Goal: Transaction & Acquisition: Obtain resource

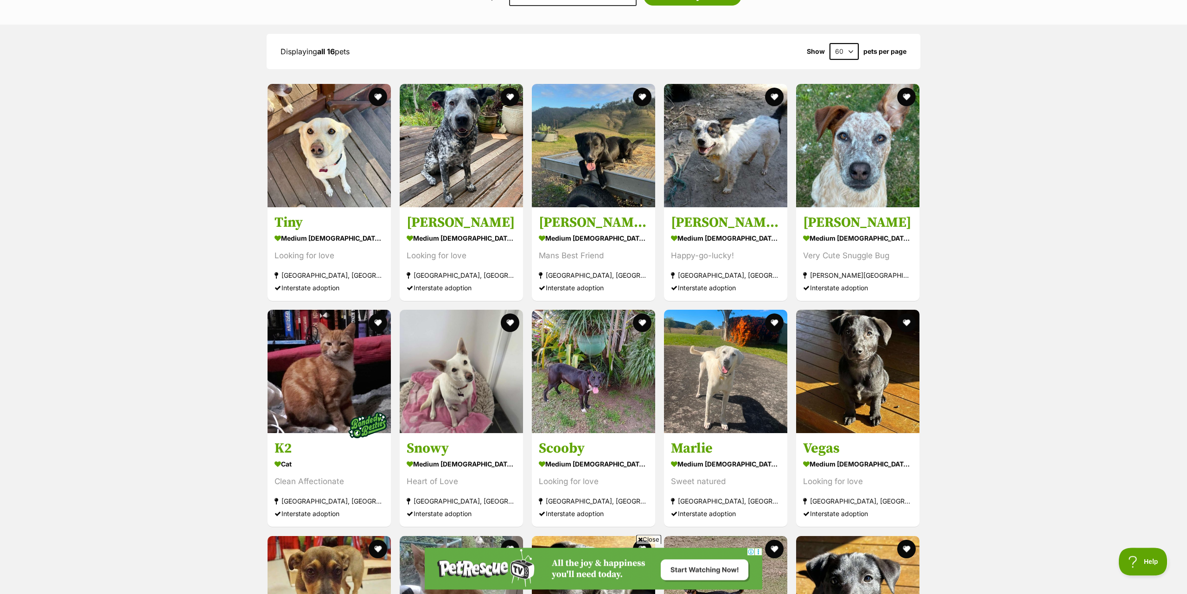
scroll to position [709, 0]
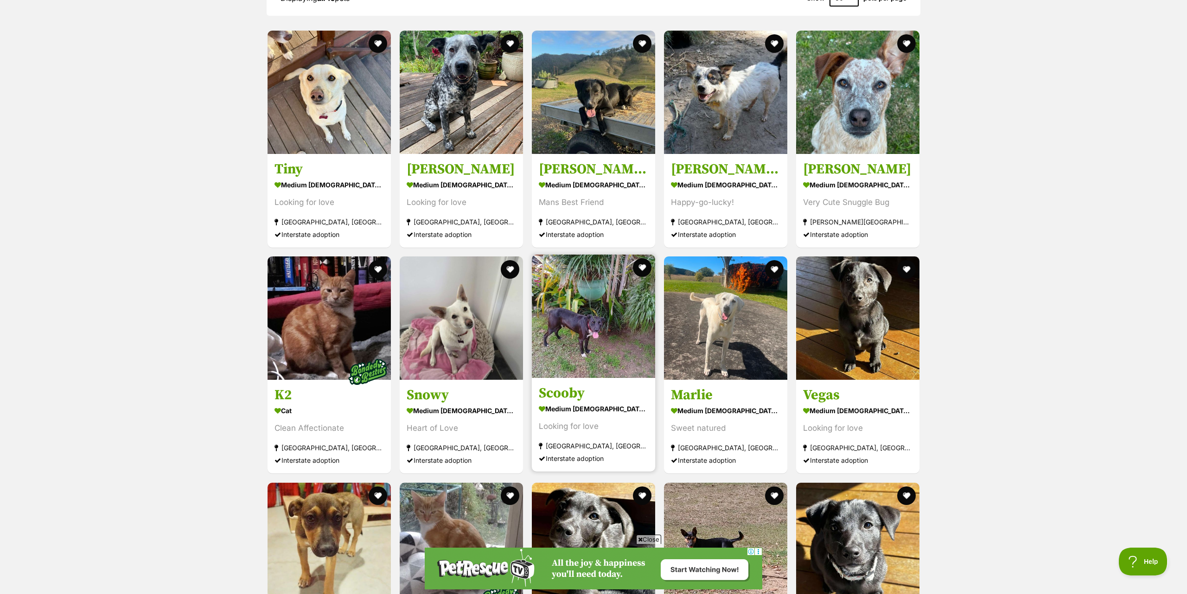
click at [594, 308] on img at bounding box center [593, 316] width 123 height 123
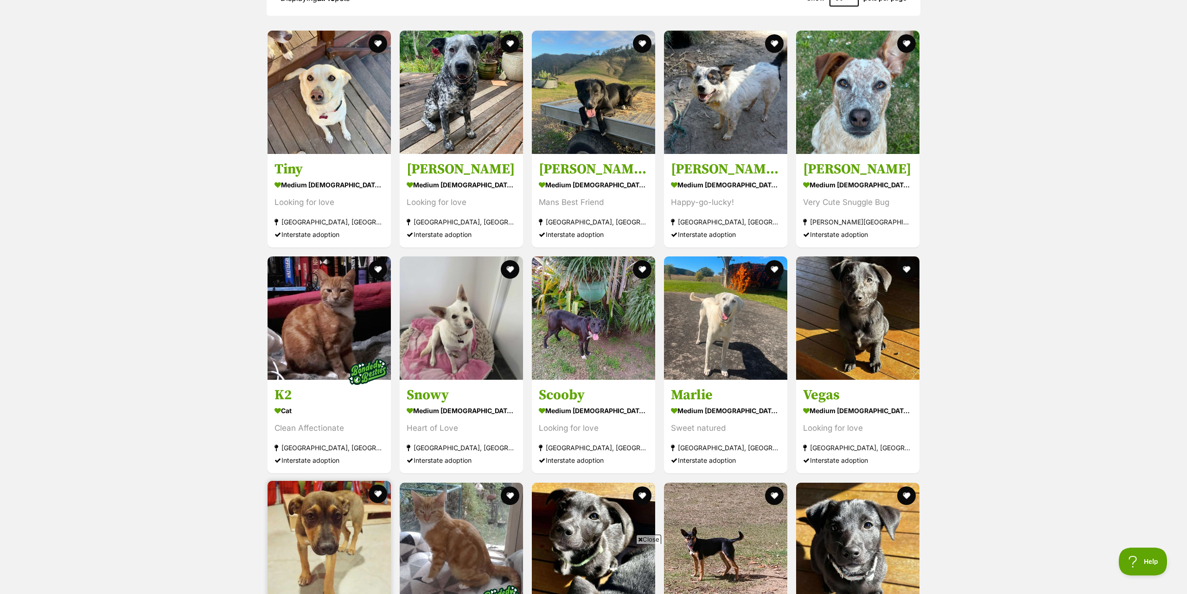
click at [325, 481] on img at bounding box center [328, 542] width 123 height 123
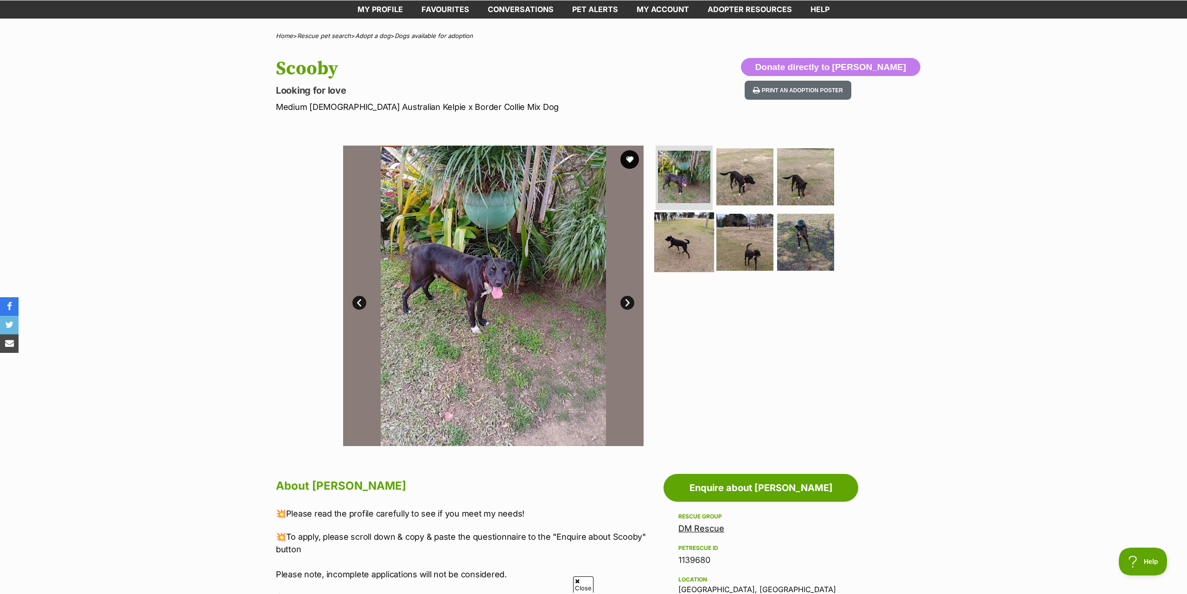
click at [685, 226] on img at bounding box center [684, 242] width 60 height 60
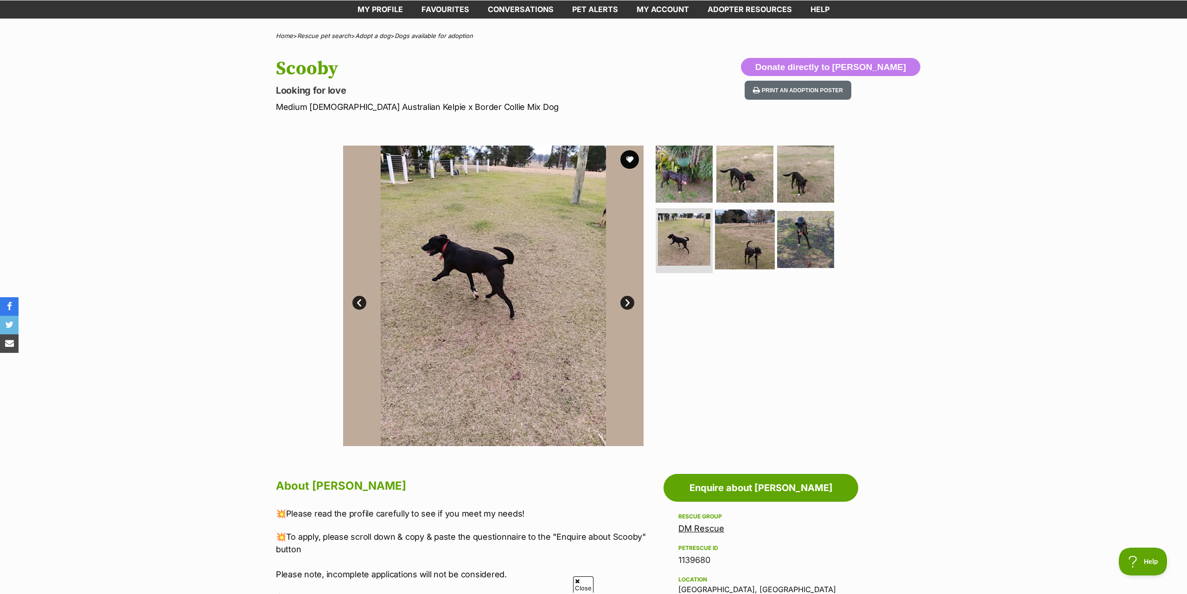
click at [768, 241] on img at bounding box center [745, 240] width 60 height 60
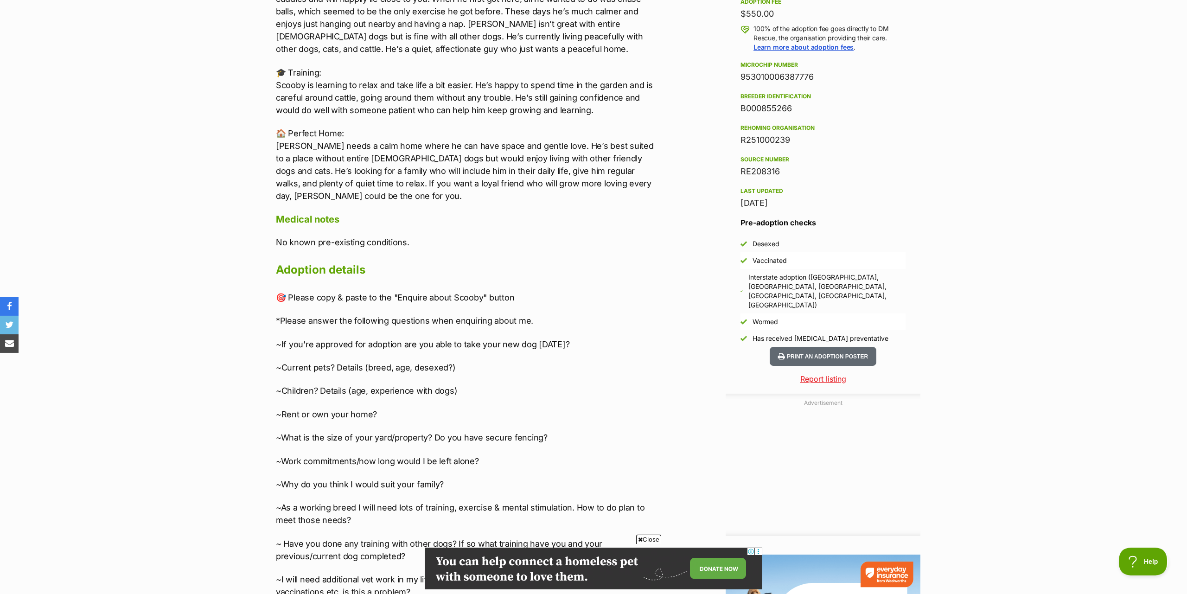
scroll to position [567, 0]
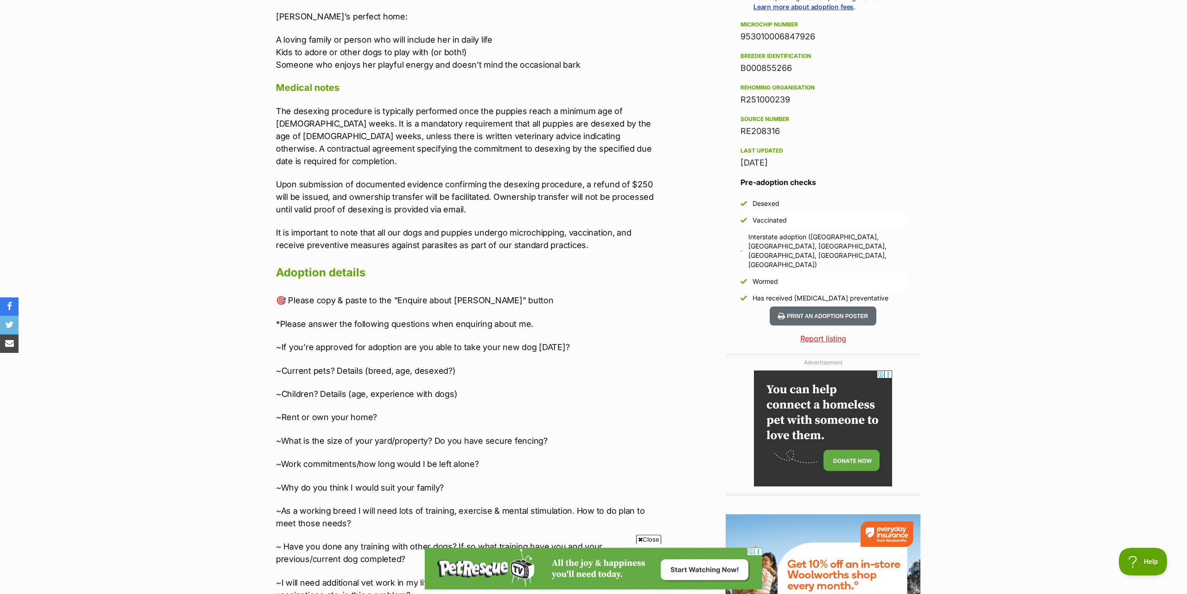
scroll to position [757, 0]
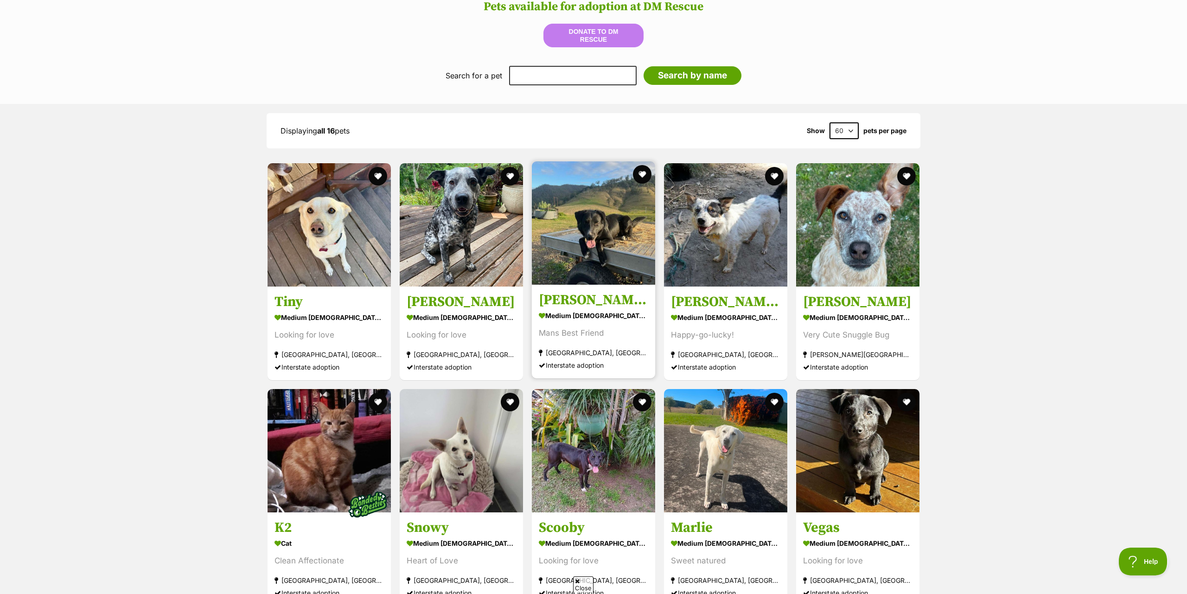
scroll to position [567, 0]
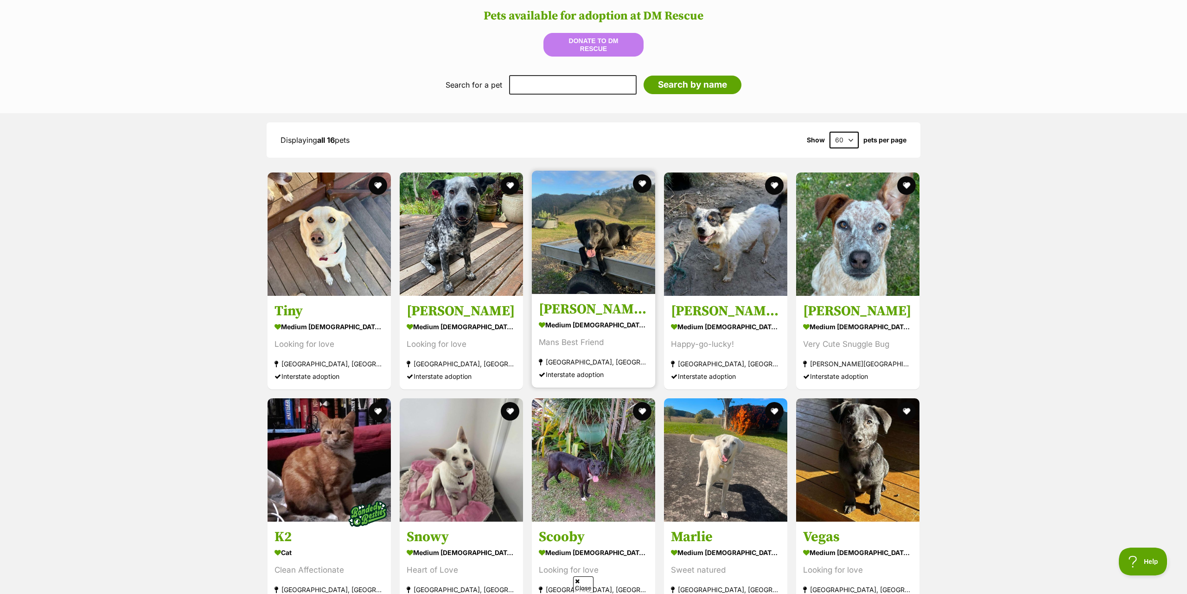
click at [587, 230] on img at bounding box center [593, 232] width 123 height 123
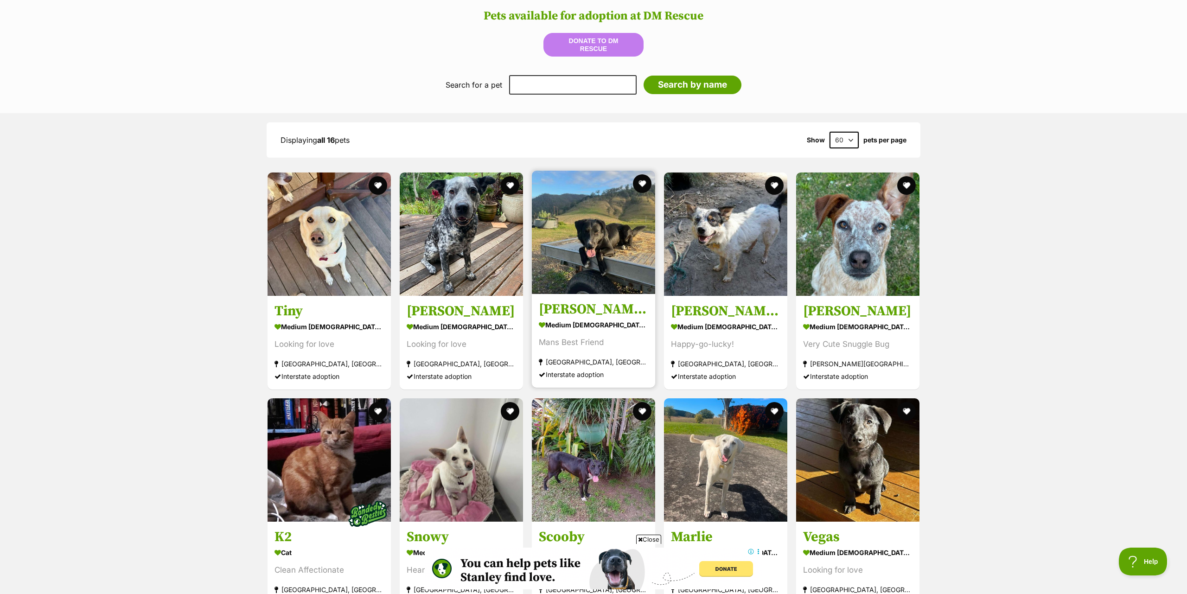
scroll to position [0, 0]
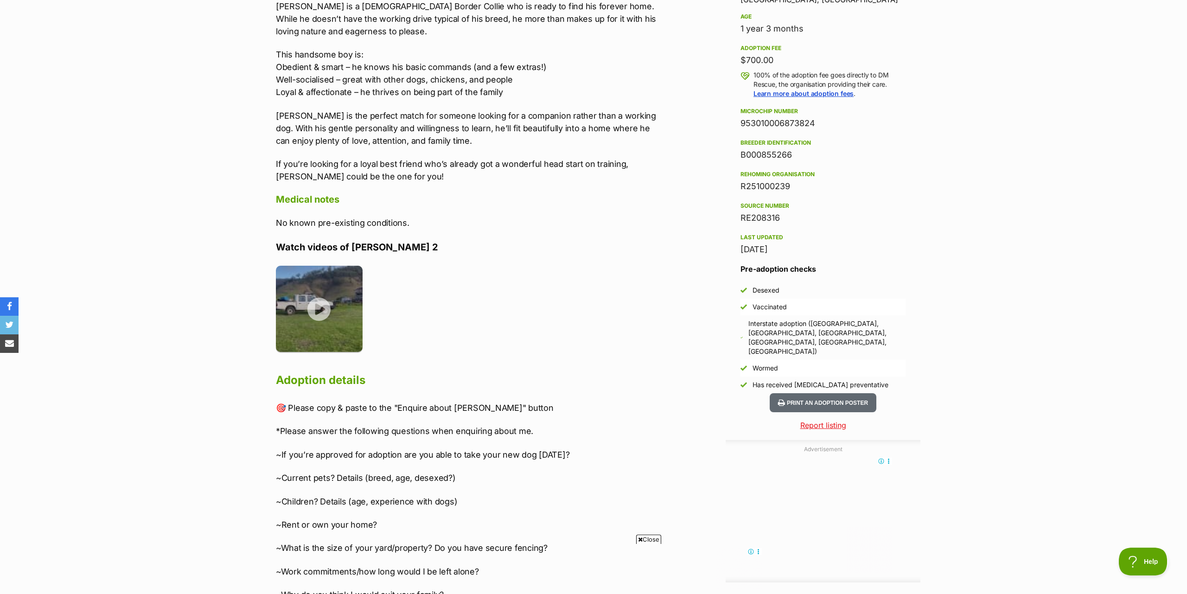
scroll to position [757, 0]
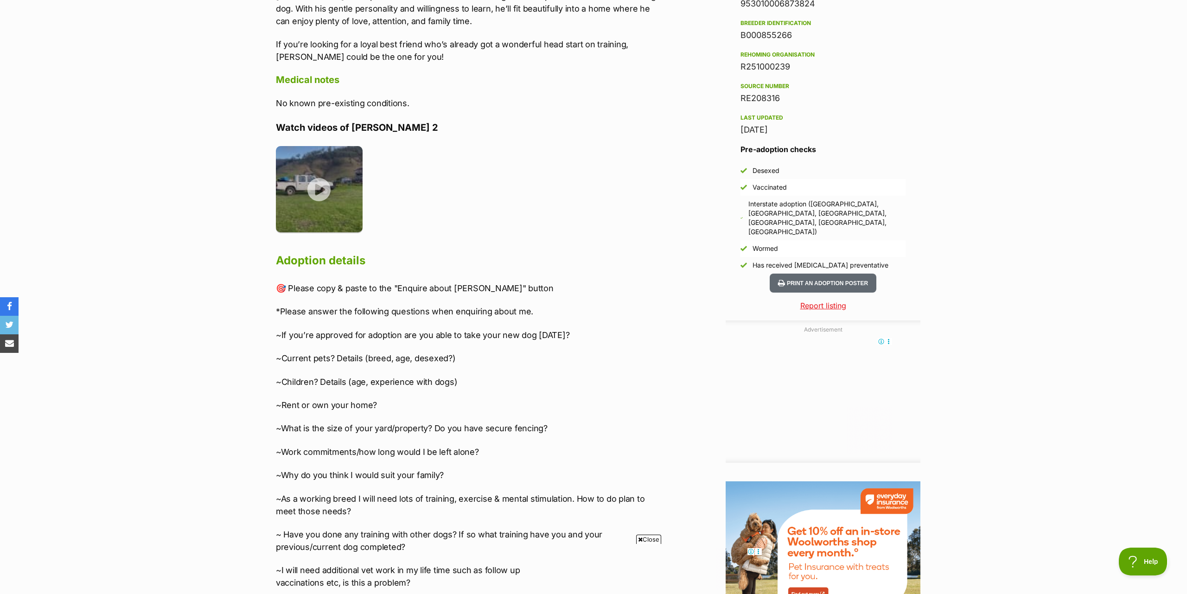
click at [517, 344] on div "🎯 Please copy & paste to the "Enquire about Bob" button *Please answer the foll…" at bounding box center [467, 542] width 383 height 521
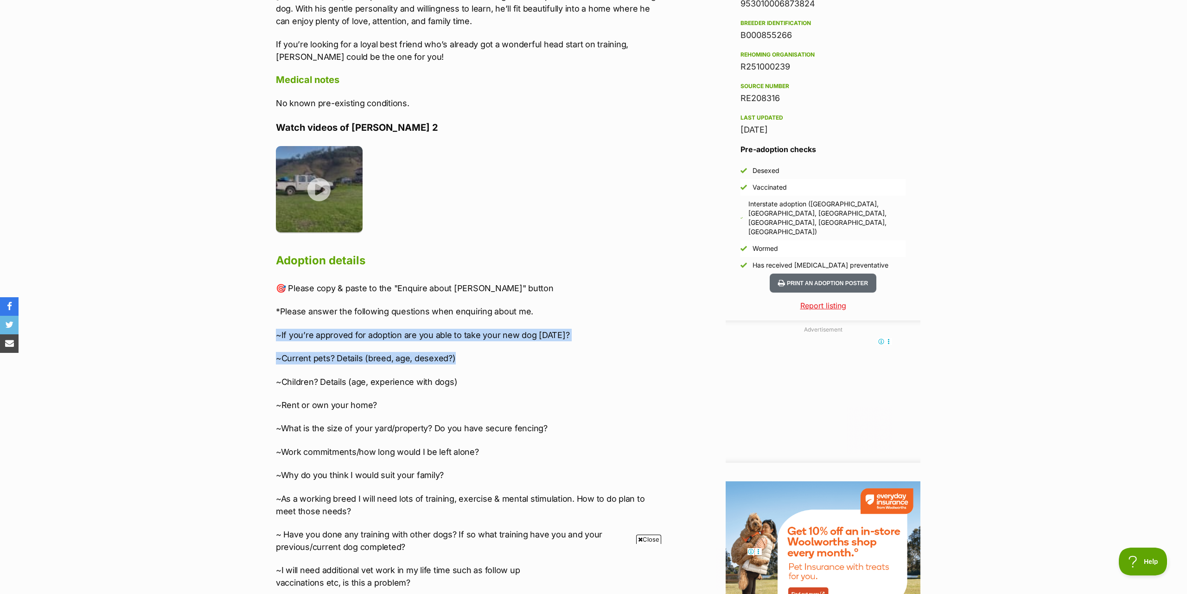
click at [283, 329] on p "~If you’re approved for adoption are you able to take your new dog within 2 wee…" at bounding box center [467, 335] width 383 height 13
drag, startPoint x: 279, startPoint y: 321, endPoint x: 384, endPoint y: 337, distance: 106.4
click at [384, 337] on div "🎯 Please copy & paste to the "Enquire about Bob" button *Please answer the foll…" at bounding box center [467, 542] width 383 height 521
click at [282, 329] on p "~If you’re approved for adoption are you able to take your new dog [DATE]?" at bounding box center [467, 335] width 383 height 13
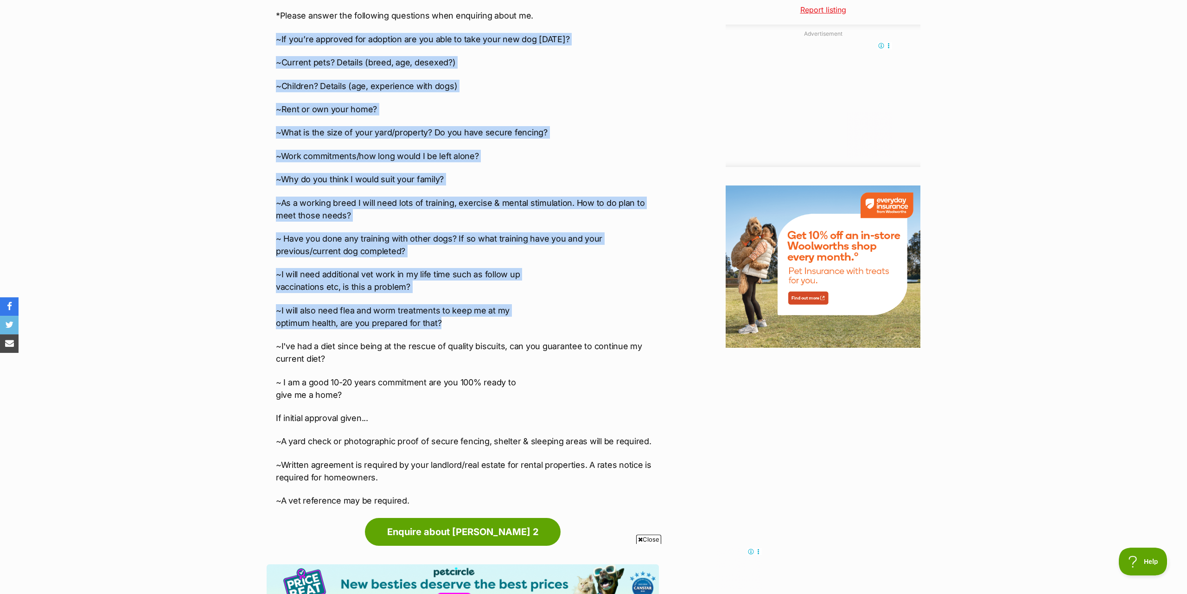
scroll to position [1088, 0]
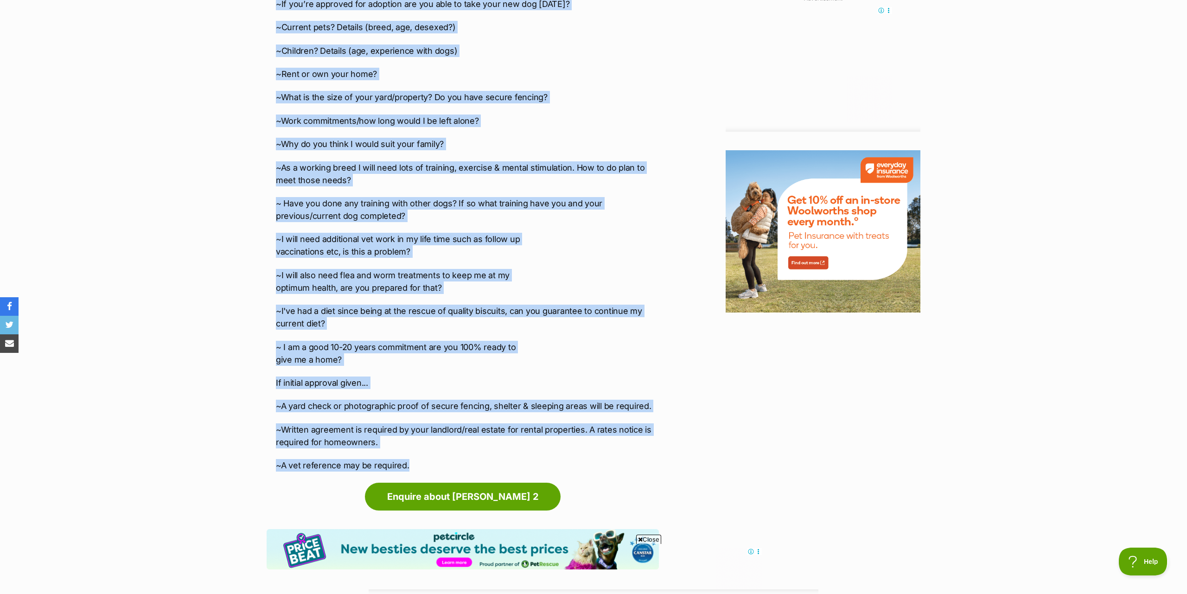
drag, startPoint x: 276, startPoint y: 319, endPoint x: 432, endPoint y: 452, distance: 204.2
click at [431, 452] on div "🎯 Please copy & paste to the "Enquire about Bob" button *Please answer the foll…" at bounding box center [467, 211] width 383 height 521
click at [365, 350] on p "~ I am a good 10-20 years commitment are you 100% ready to give me a home?" at bounding box center [467, 353] width 383 height 25
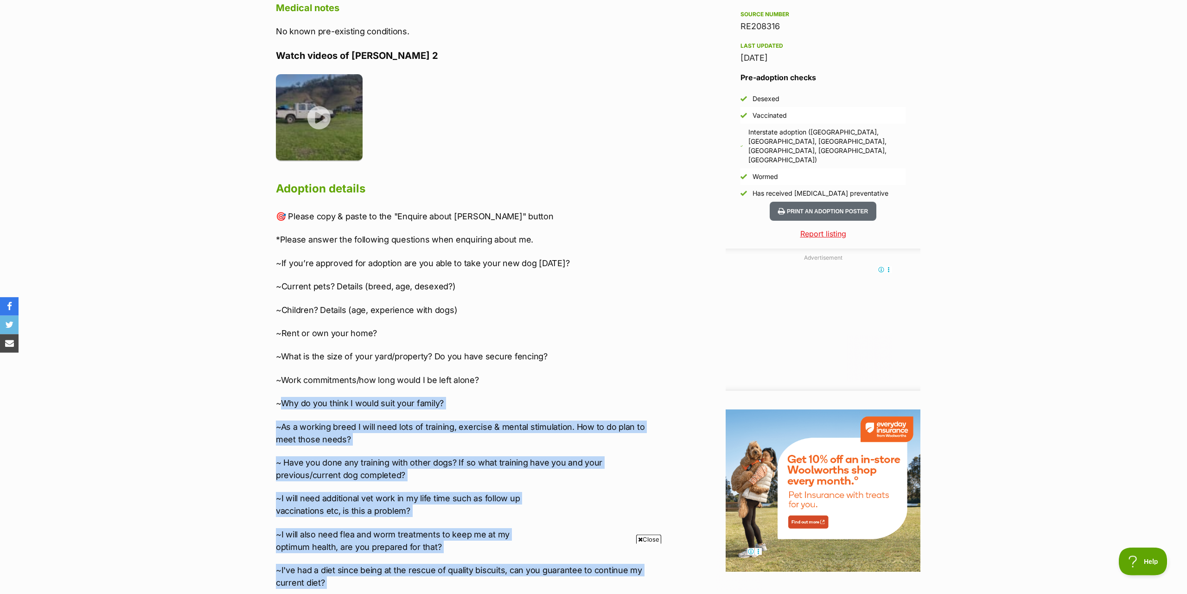
scroll to position [804, 0]
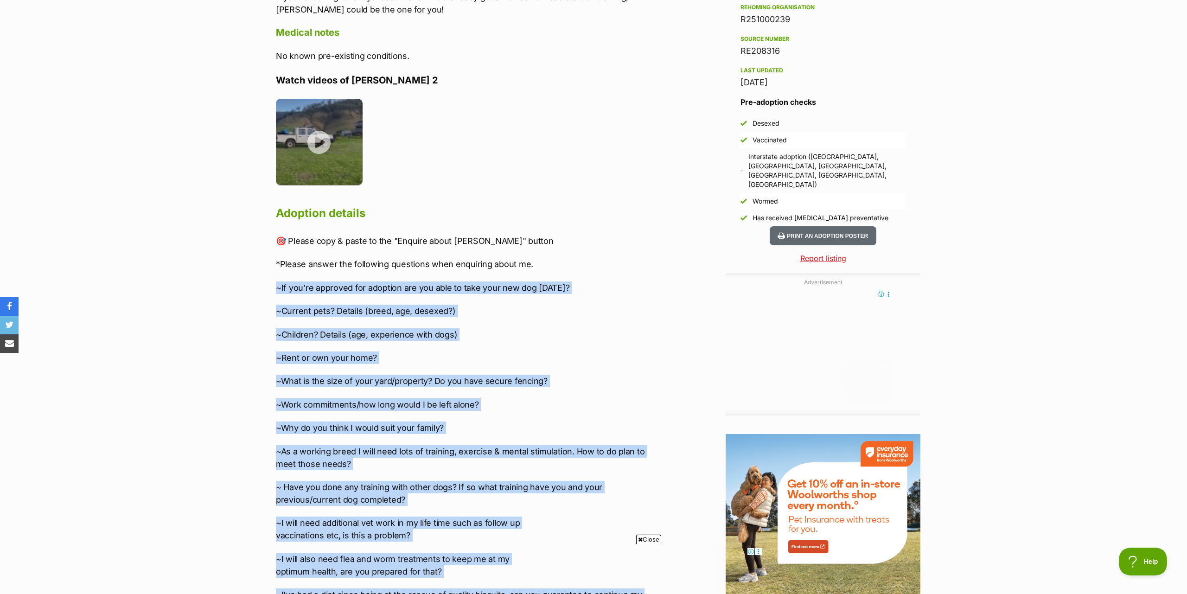
drag, startPoint x: 354, startPoint y: 347, endPoint x: 271, endPoint y: 281, distance: 105.9
click at [271, 281] on div "About Bob 2 💥Please read the profile carefully to see if you meet my needs! 💥To…" at bounding box center [463, 237] width 392 height 1037
copy div "~If you’re approved for adoption are you able to take your new dog within 2 wee…"
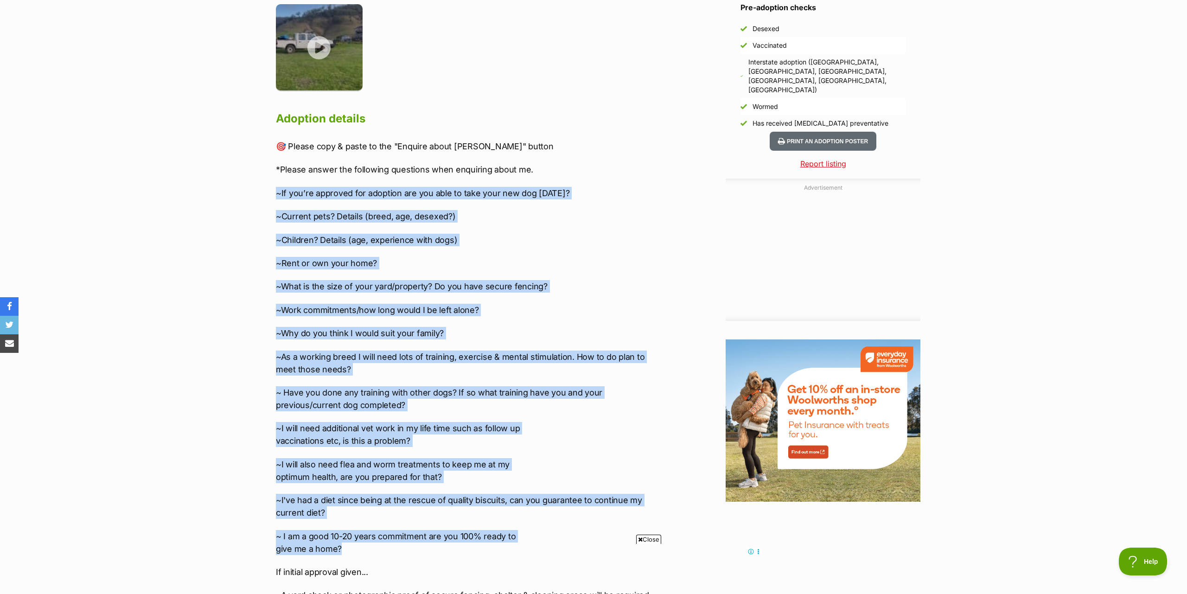
scroll to position [1135, 0]
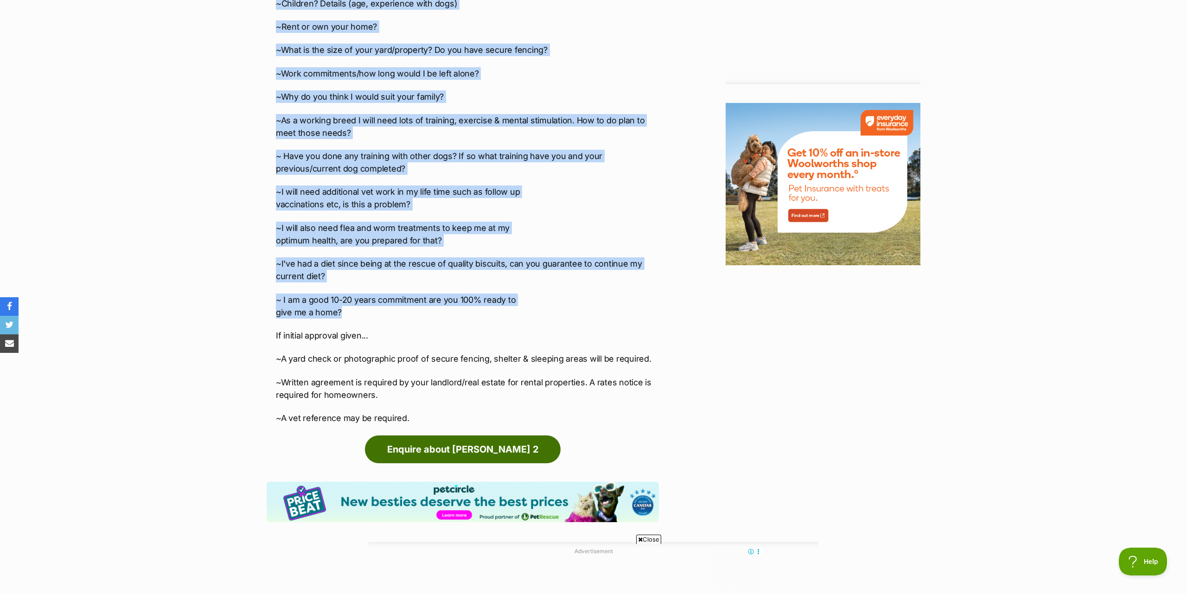
click at [468, 437] on link "Enquire about [PERSON_NAME] 2" at bounding box center [463, 449] width 196 height 28
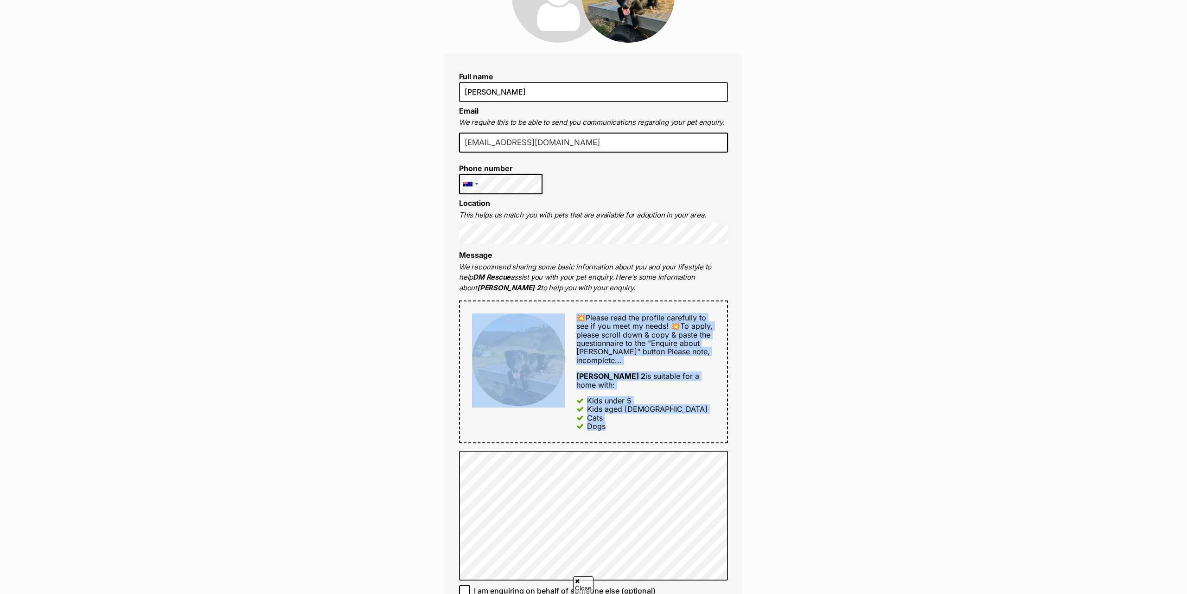
scroll to position [331, 0]
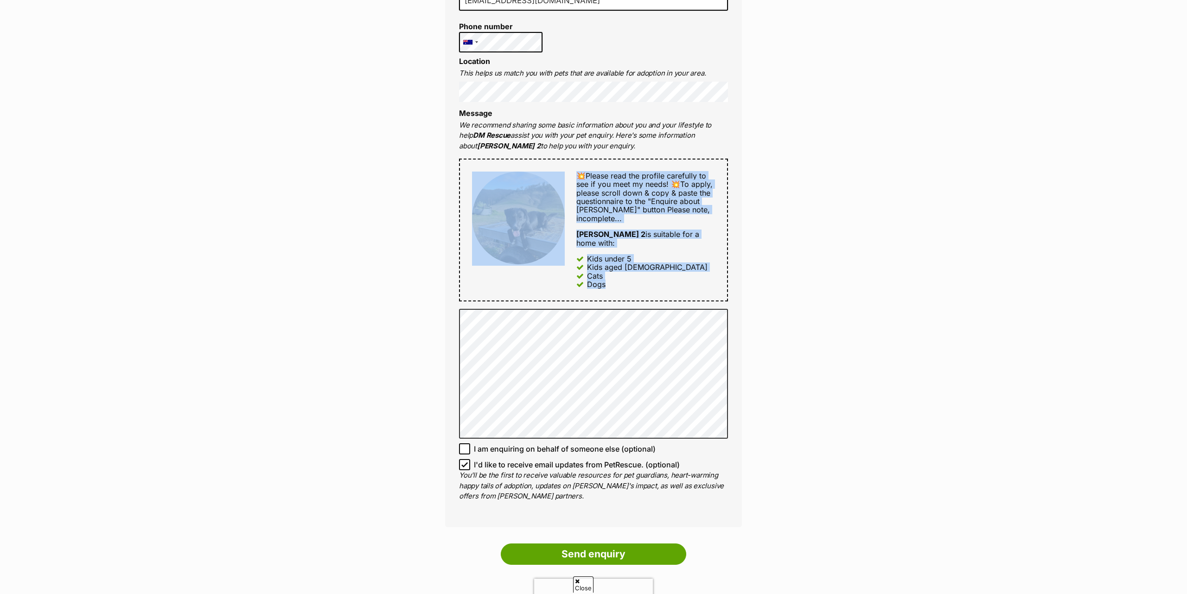
click at [438, 328] on div "Enquire about Bob 2 Full name Amy Rousseau Email We require this to be able to …" at bounding box center [593, 240] width 325 height 975
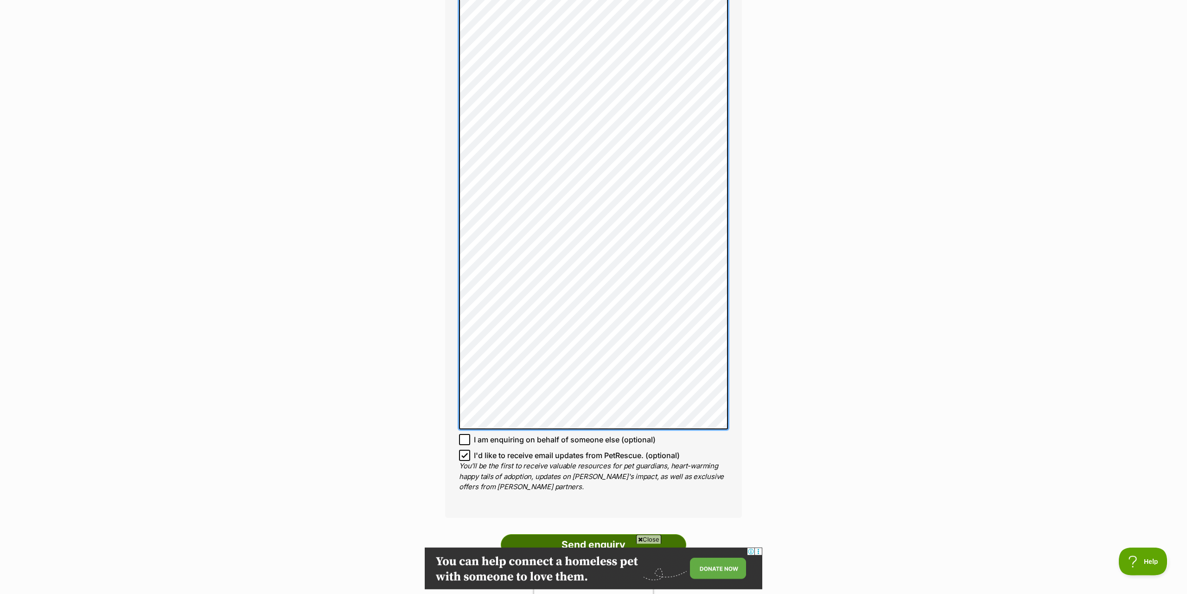
scroll to position [764, 0]
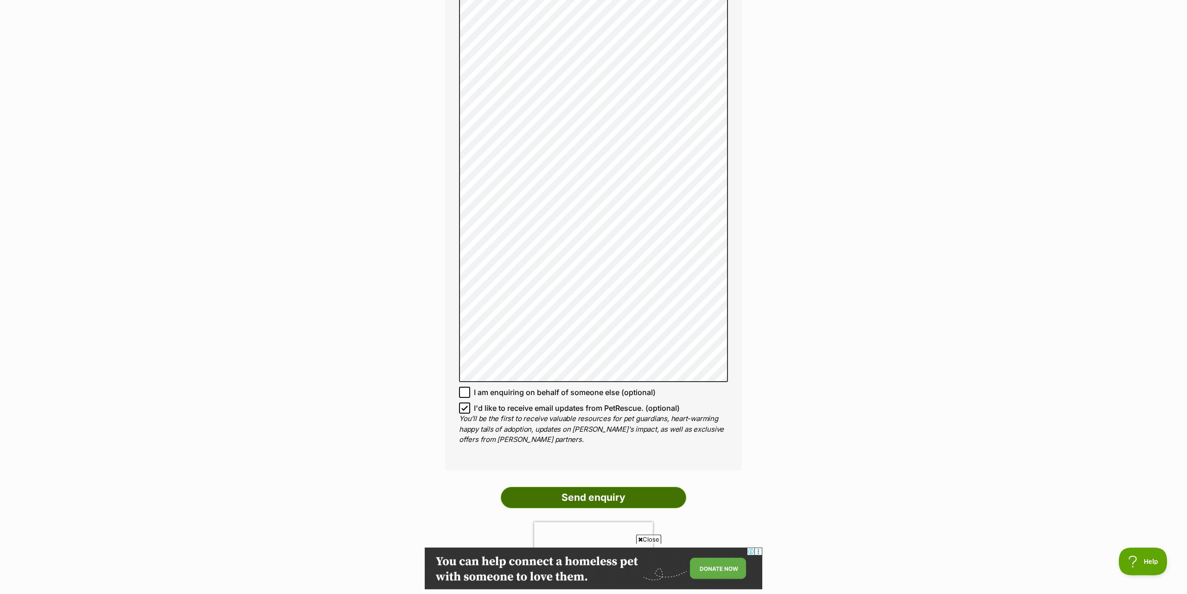
click at [583, 487] on input "Send enquiry" at bounding box center [593, 497] width 185 height 21
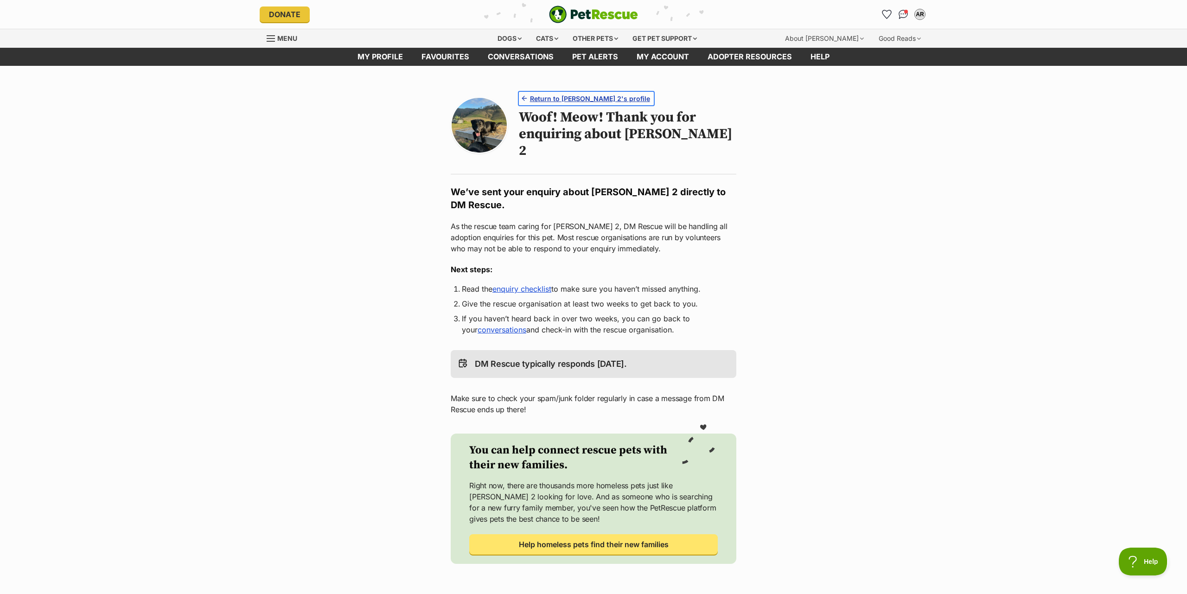
click at [571, 99] on span "Return to Bob 2's profile" at bounding box center [590, 99] width 120 height 10
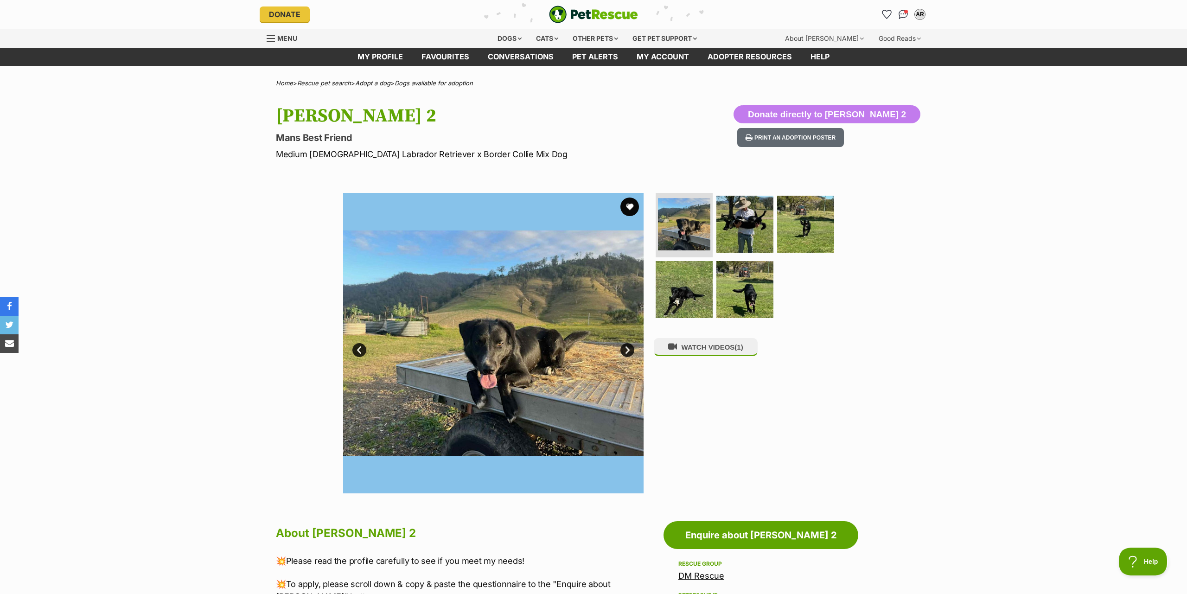
click at [505, 338] on img at bounding box center [493, 343] width 300 height 300
click at [625, 350] on link "Next" at bounding box center [627, 350] width 14 height 14
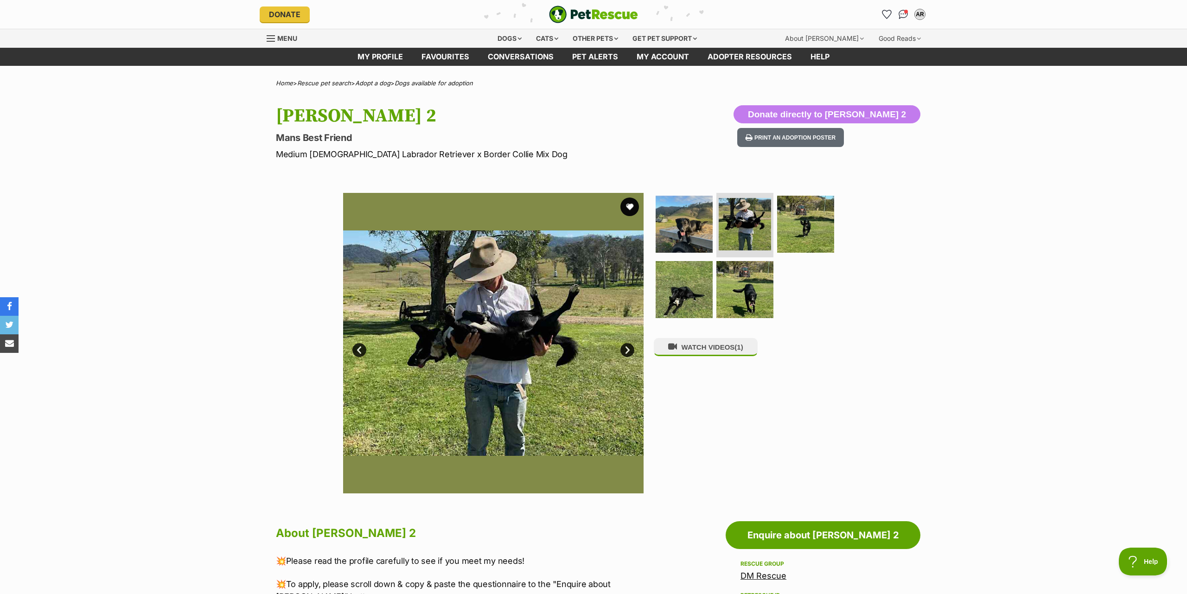
click at [625, 350] on link "Next" at bounding box center [627, 350] width 14 height 14
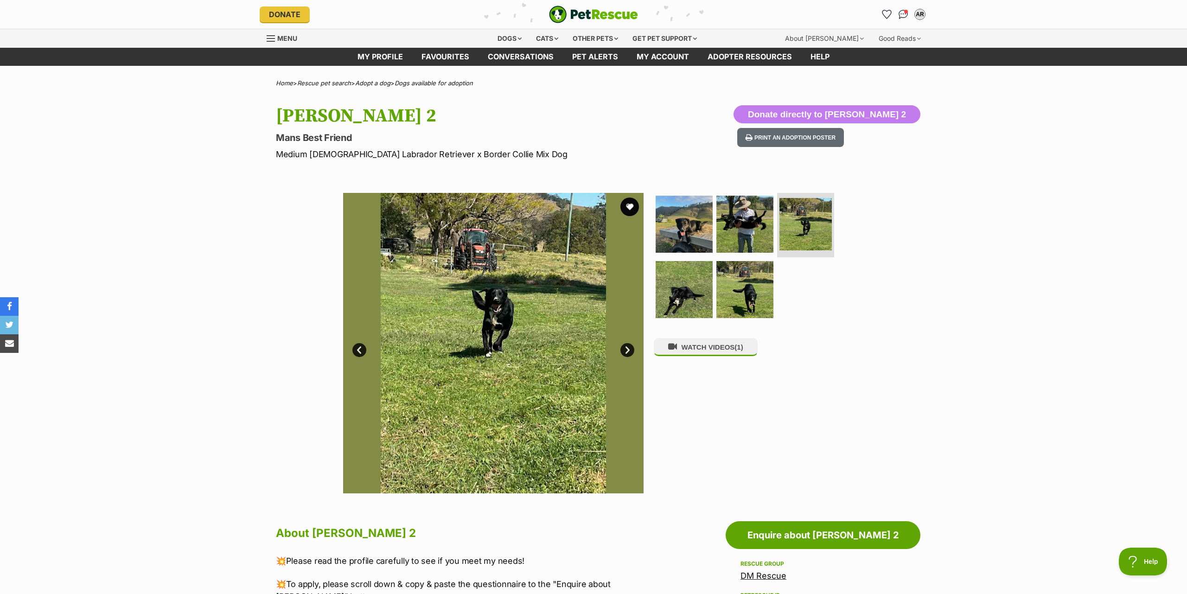
click at [625, 350] on link "Next" at bounding box center [627, 350] width 14 height 14
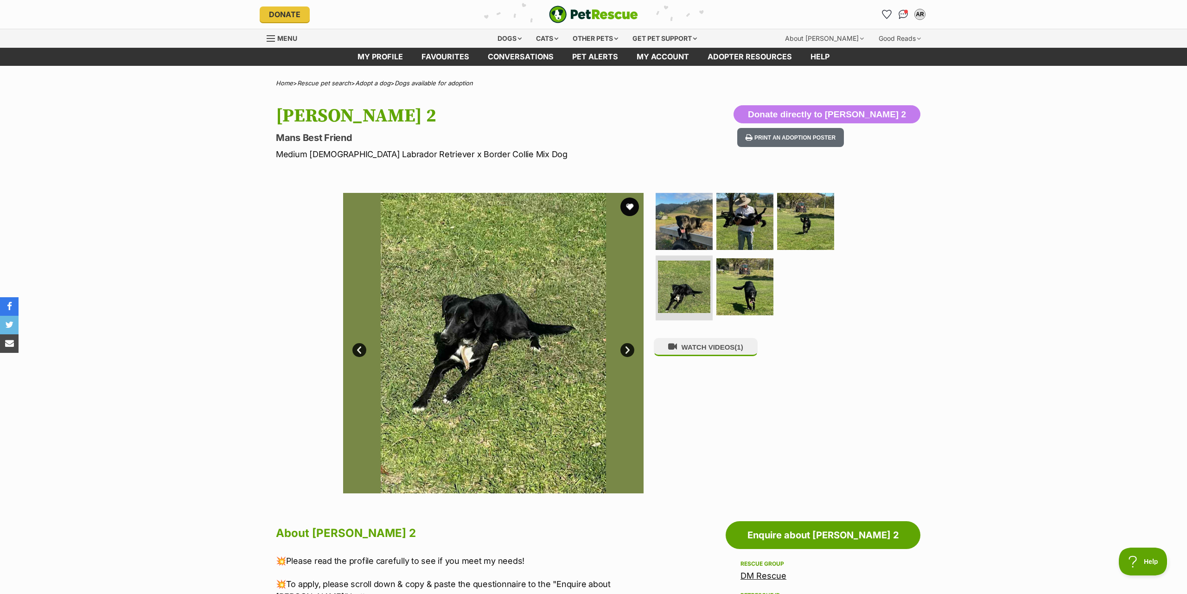
click at [625, 350] on link "Next" at bounding box center [627, 350] width 14 height 14
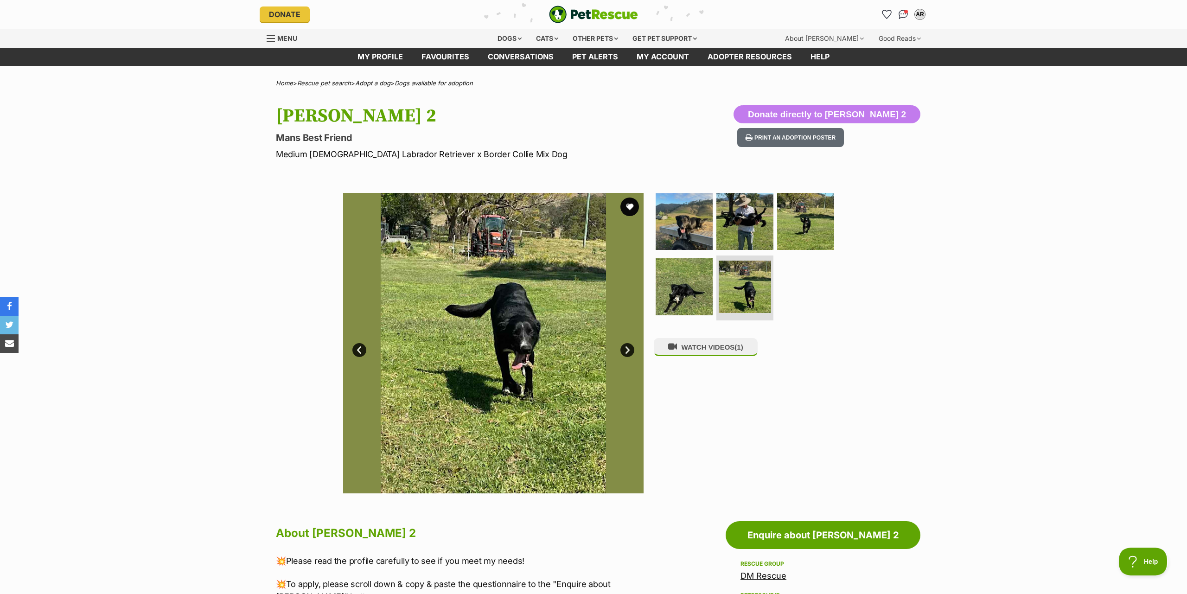
click at [625, 350] on link "Next" at bounding box center [627, 350] width 14 height 14
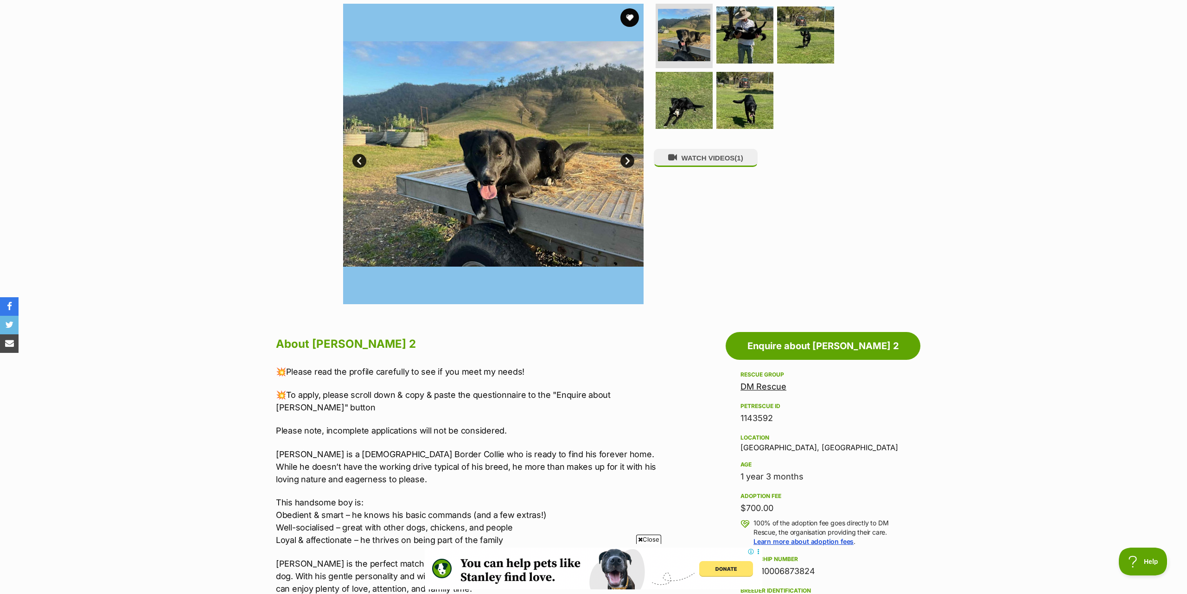
scroll to position [95, 0]
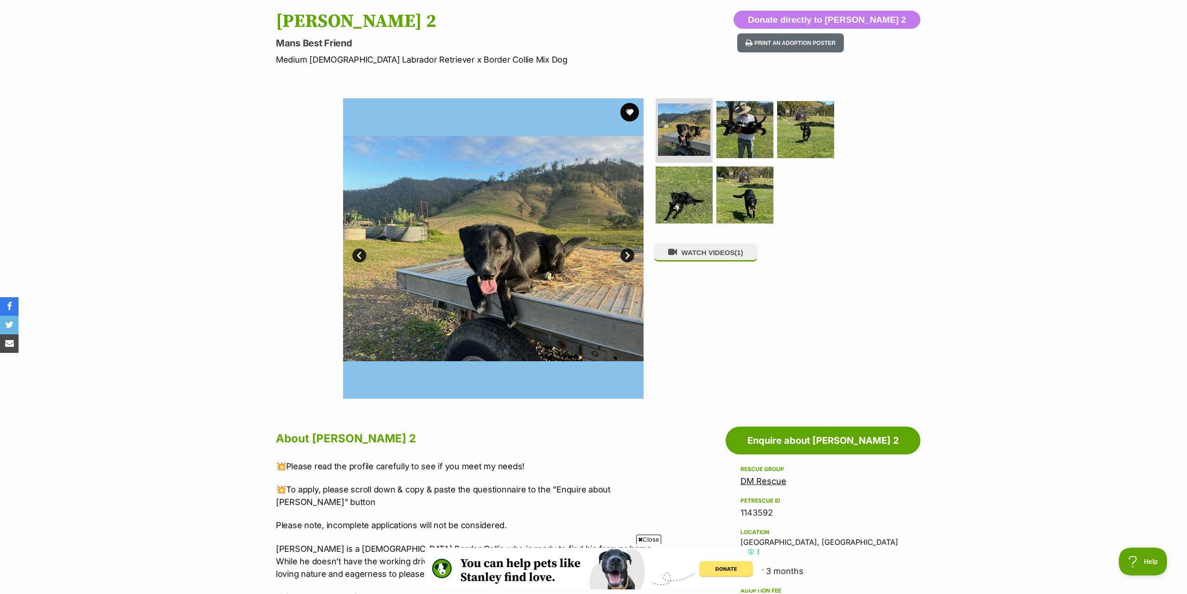
click at [626, 254] on link "Next" at bounding box center [627, 255] width 14 height 14
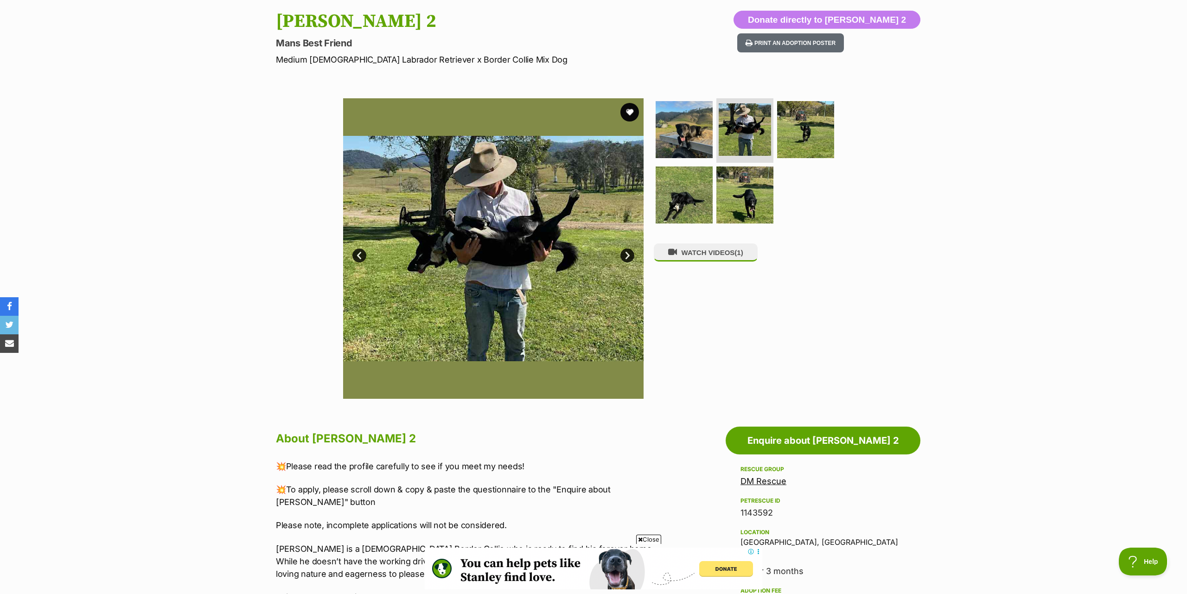
click at [626, 254] on link "Next" at bounding box center [627, 255] width 14 height 14
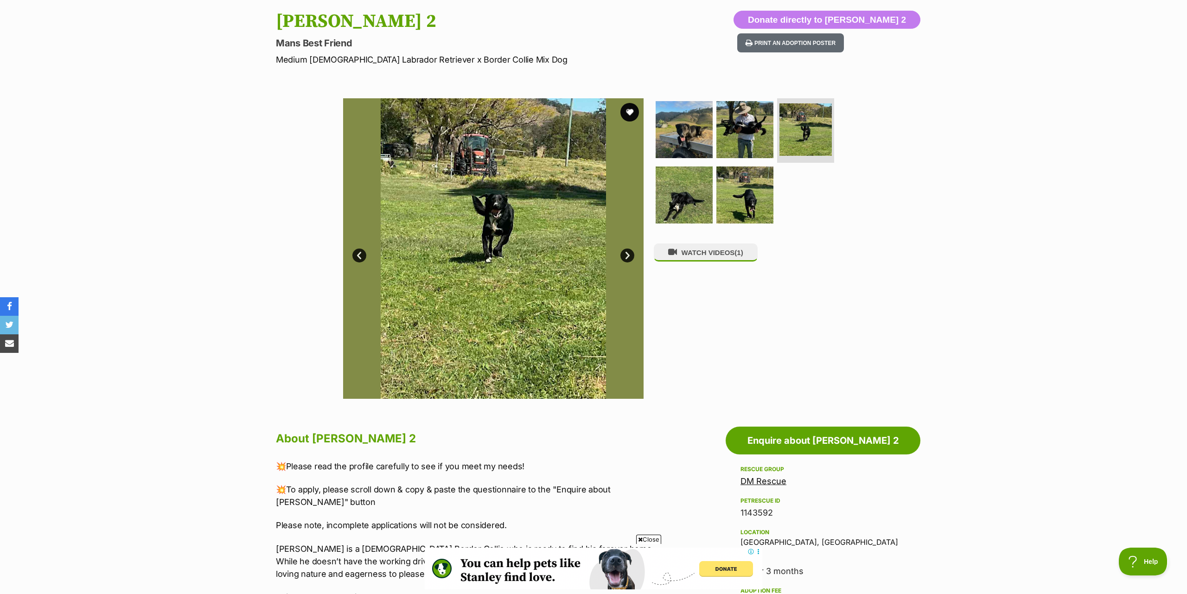
click at [626, 254] on link "Next" at bounding box center [627, 255] width 14 height 14
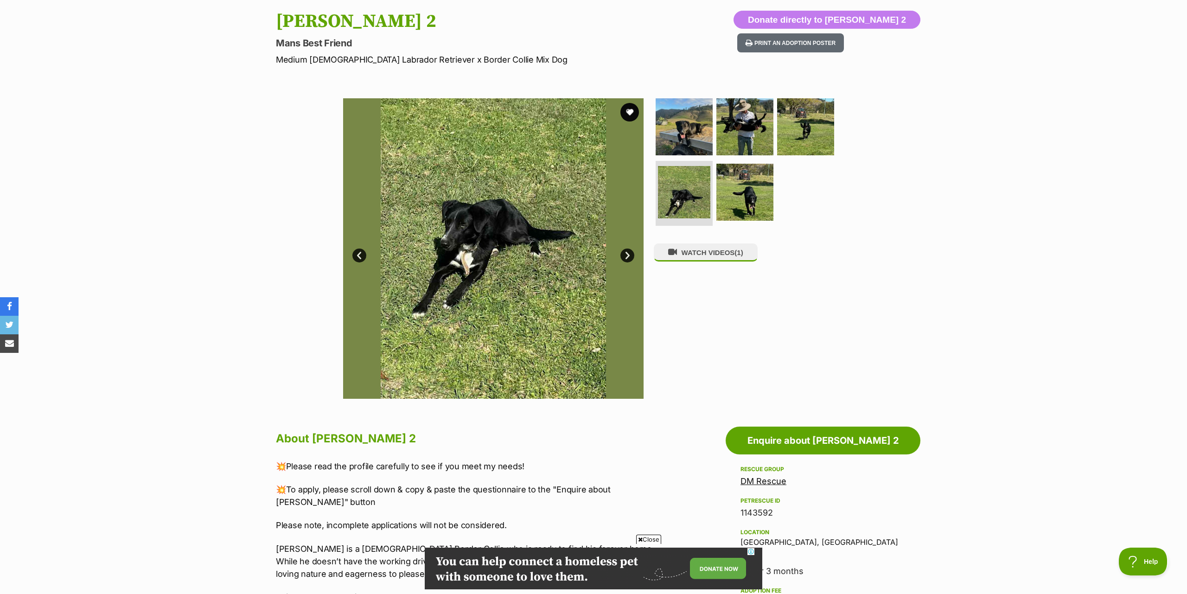
scroll to position [0, 0]
click at [625, 255] on link "Next" at bounding box center [627, 255] width 14 height 14
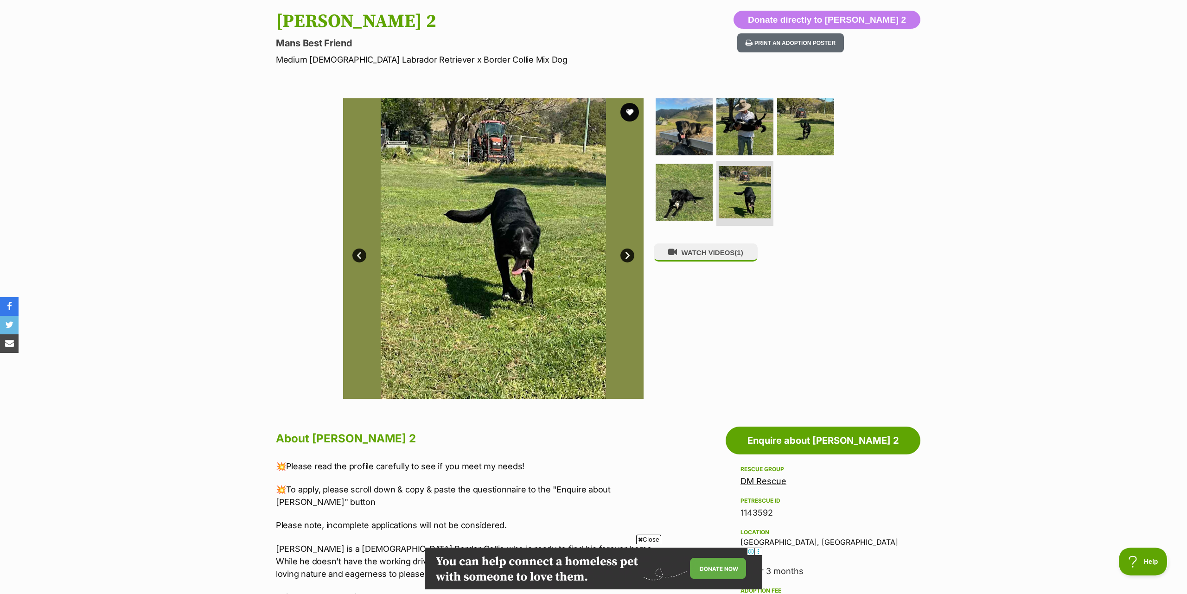
click at [625, 255] on link "Next" at bounding box center [627, 255] width 14 height 14
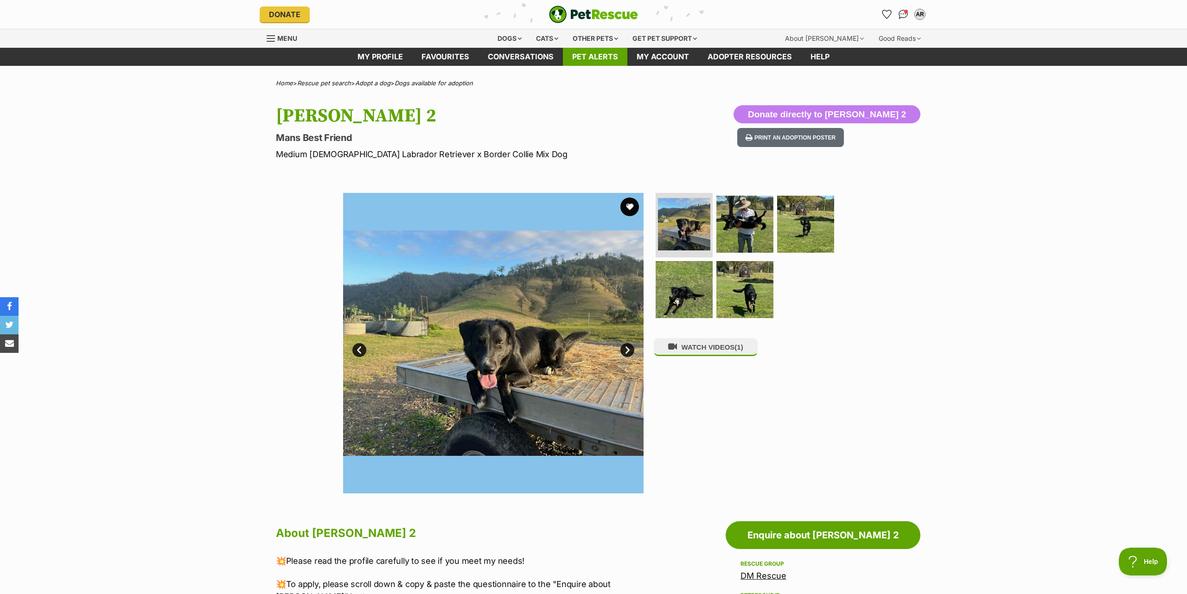
click at [597, 60] on link "Pet alerts" at bounding box center [595, 57] width 64 height 18
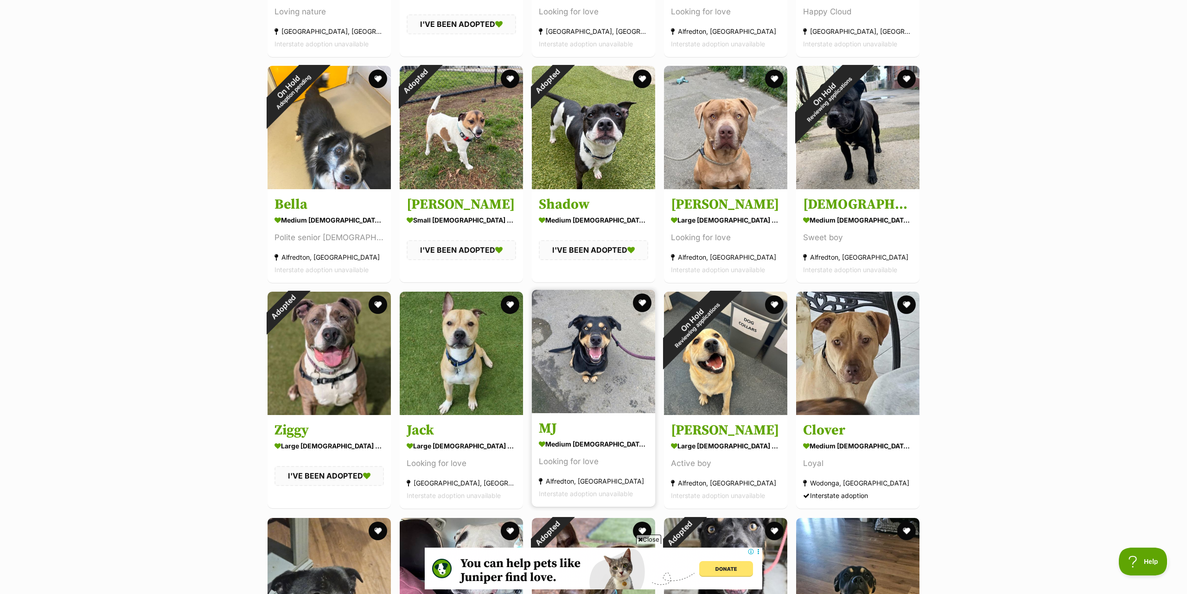
scroll to position [946, 0]
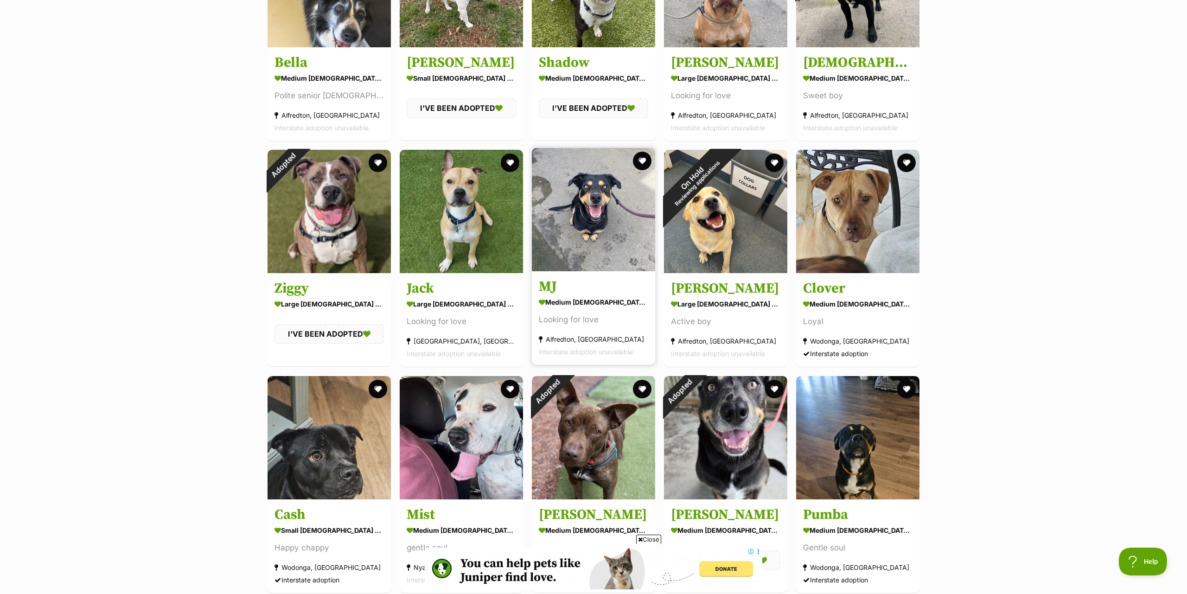
click at [632, 229] on img at bounding box center [593, 209] width 123 height 123
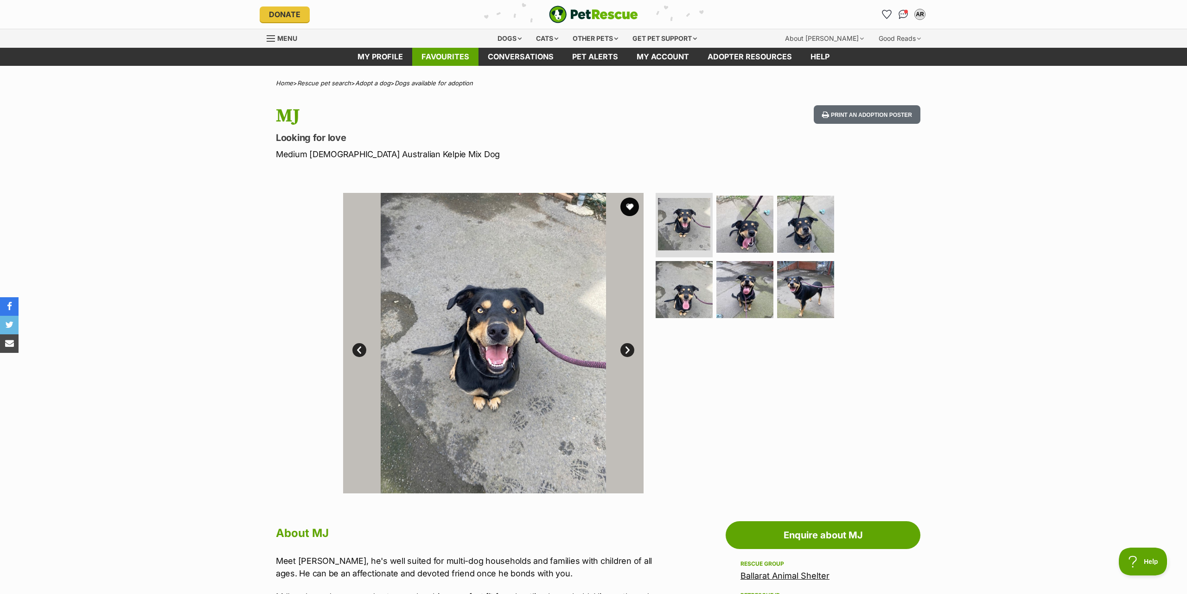
click at [454, 57] on link "Favourites" at bounding box center [445, 57] width 66 height 18
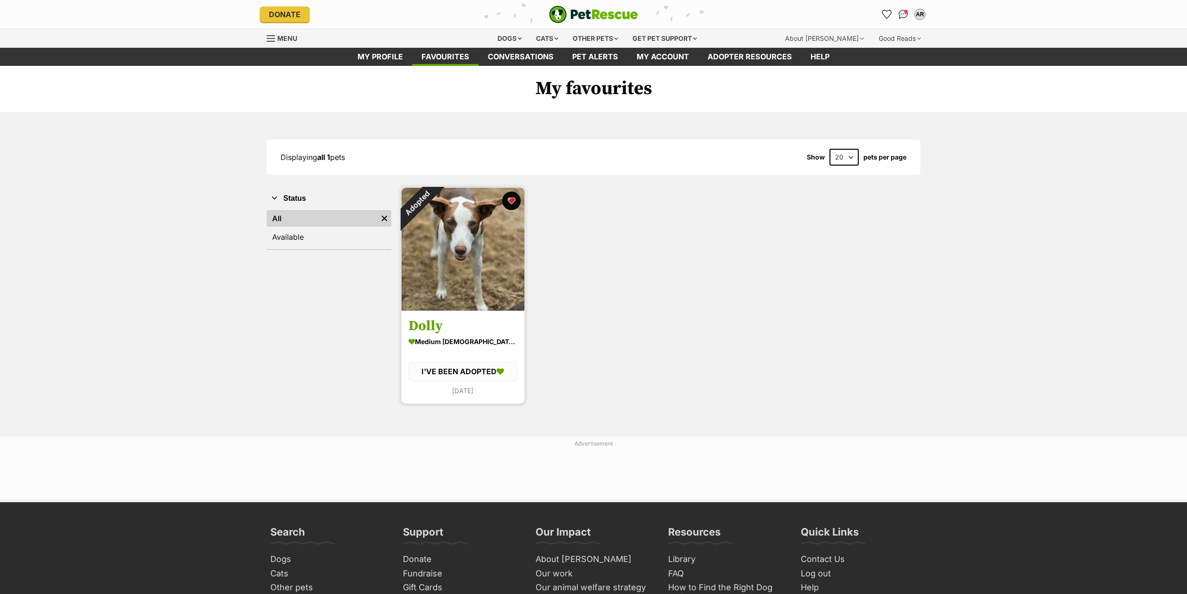
click at [467, 248] on img at bounding box center [462, 249] width 123 height 123
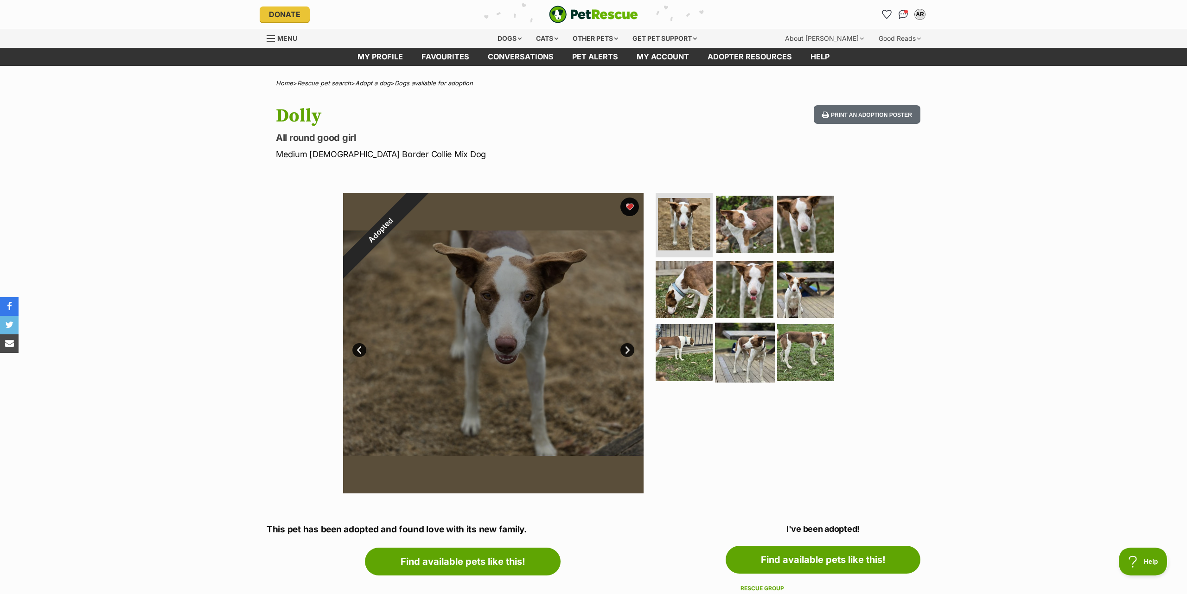
click at [744, 342] on img at bounding box center [745, 353] width 60 height 60
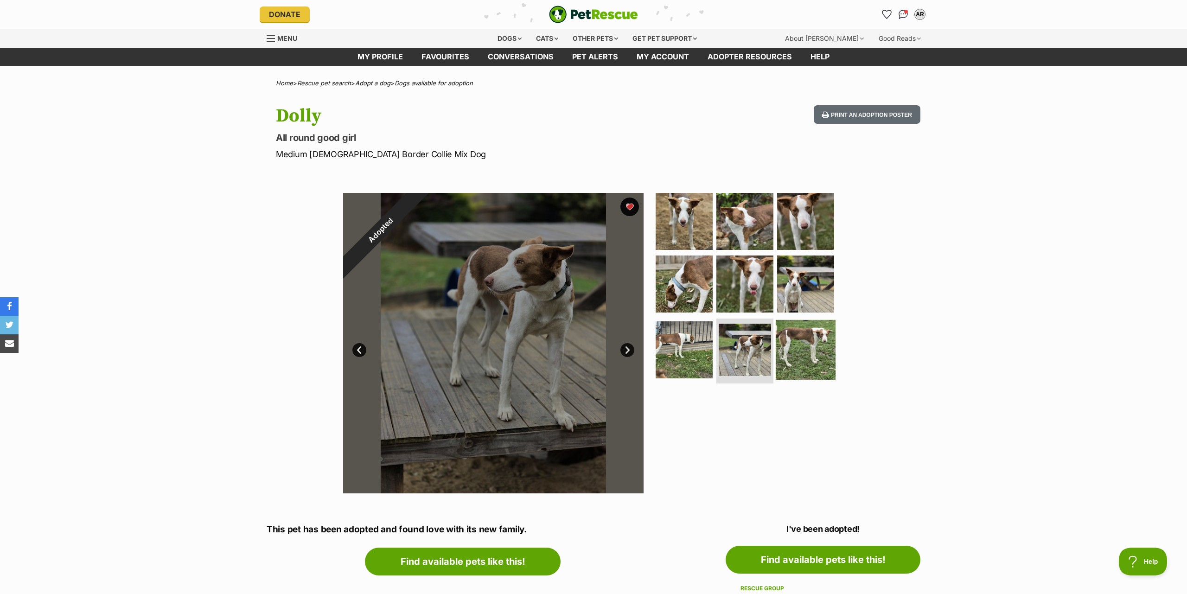
click at [803, 340] on img at bounding box center [806, 350] width 60 height 60
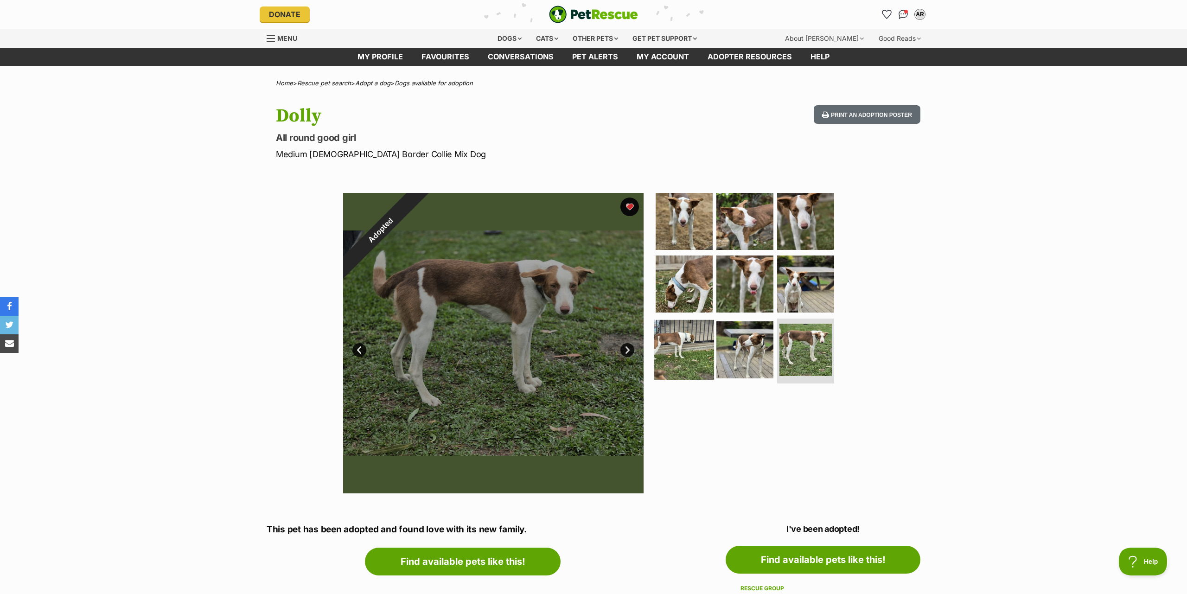
click at [689, 344] on img at bounding box center [684, 350] width 60 height 60
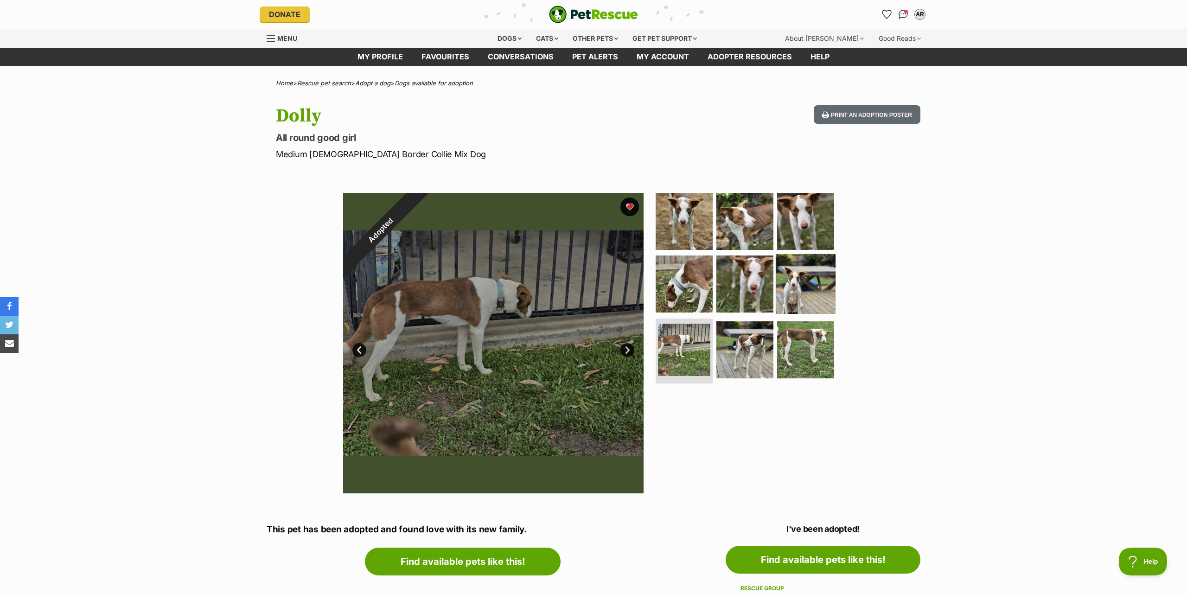
click at [799, 287] on img at bounding box center [806, 284] width 60 height 60
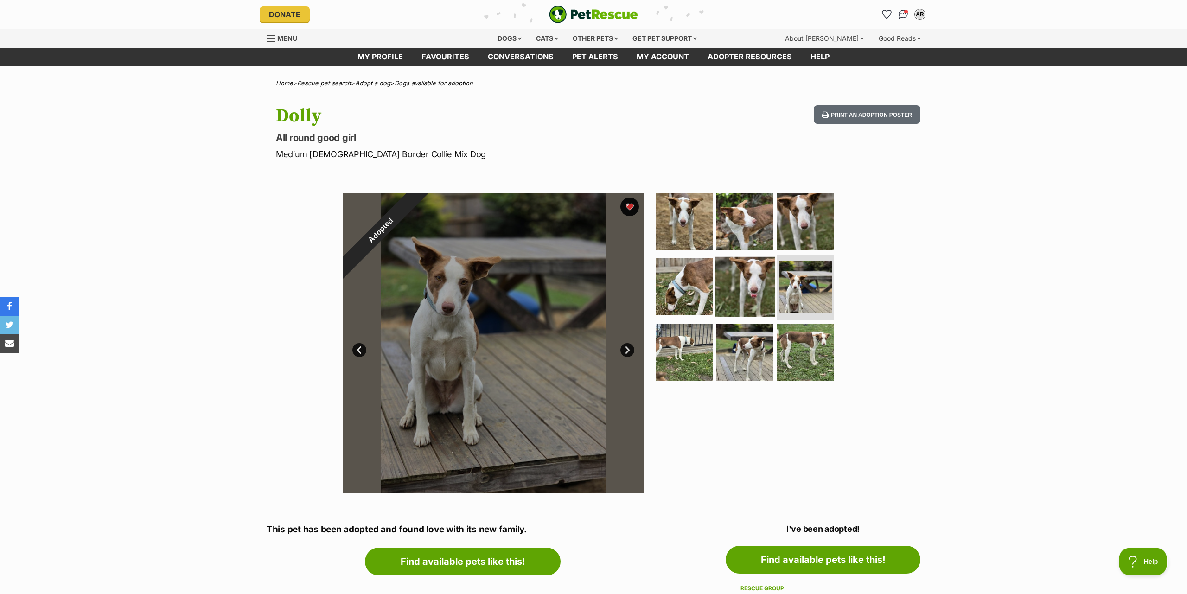
click at [734, 291] on img at bounding box center [745, 287] width 60 height 60
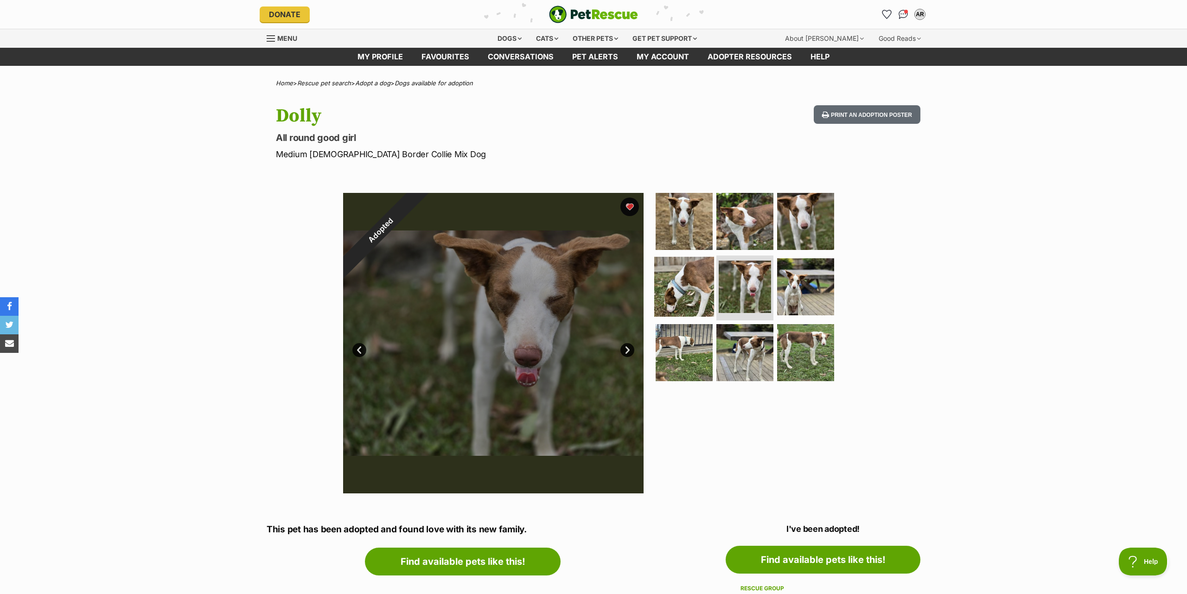
click at [680, 290] on img at bounding box center [684, 287] width 60 height 60
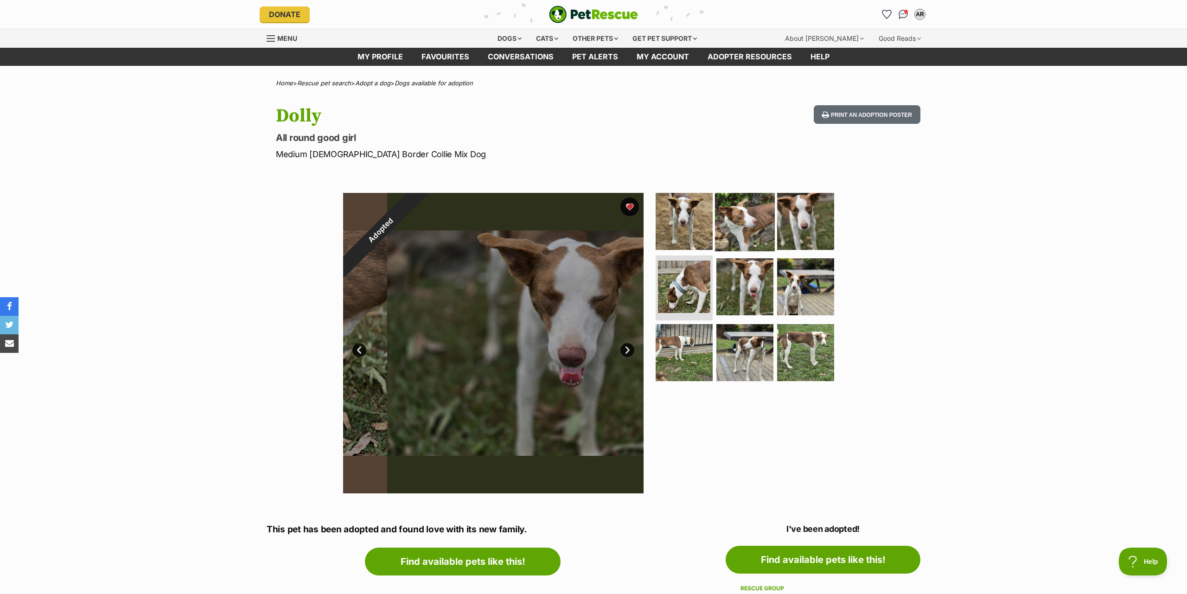
click at [675, 230] on img at bounding box center [684, 221] width 57 height 57
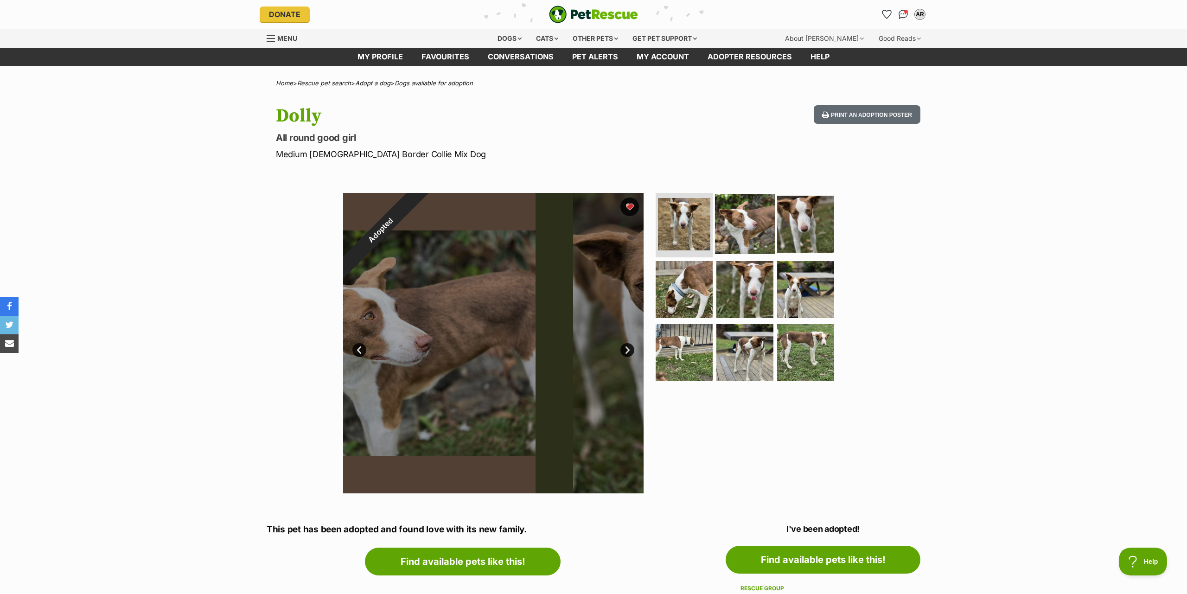
drag, startPoint x: 734, startPoint y: 224, endPoint x: 752, endPoint y: 225, distance: 17.6
click at [735, 224] on img at bounding box center [745, 224] width 60 height 60
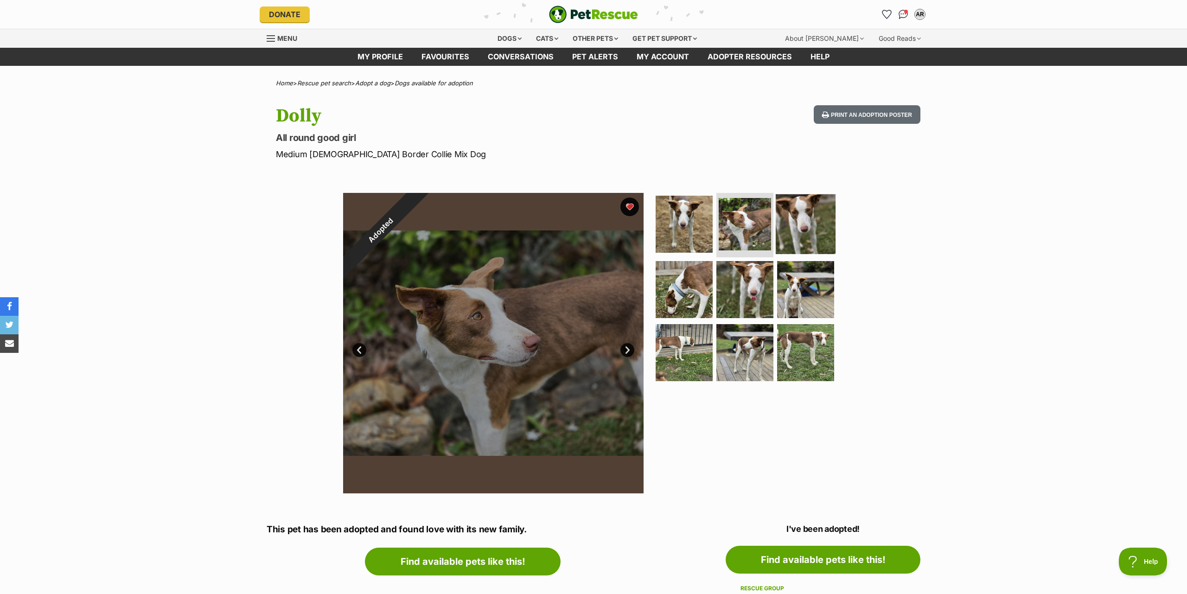
click at [799, 223] on img at bounding box center [806, 224] width 60 height 60
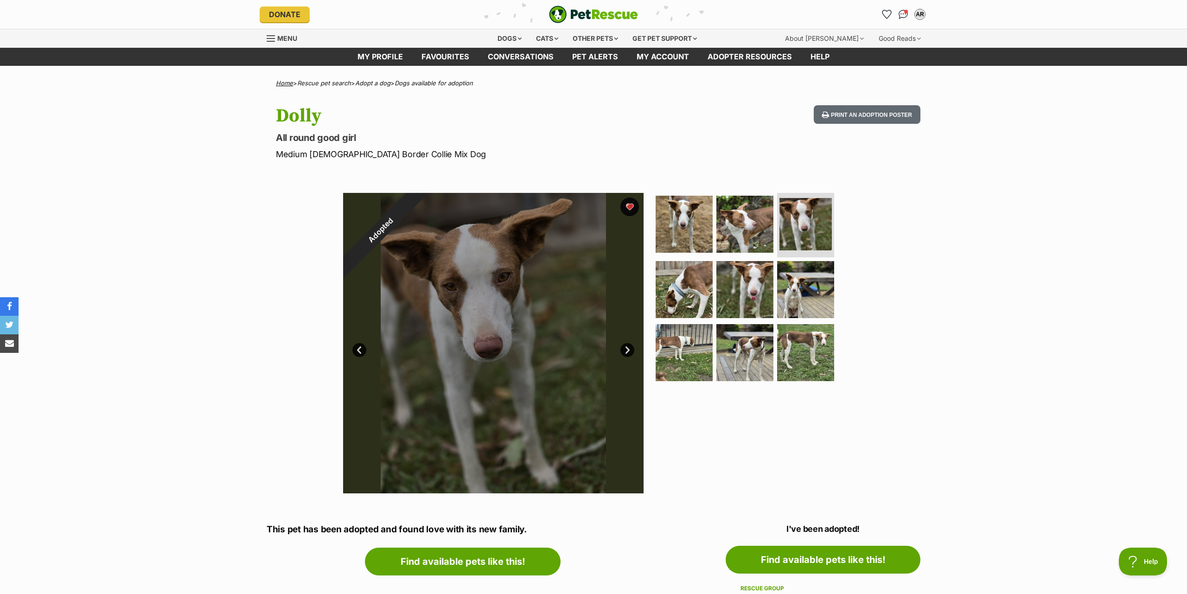
click at [282, 80] on link "Home" at bounding box center [284, 82] width 17 height 7
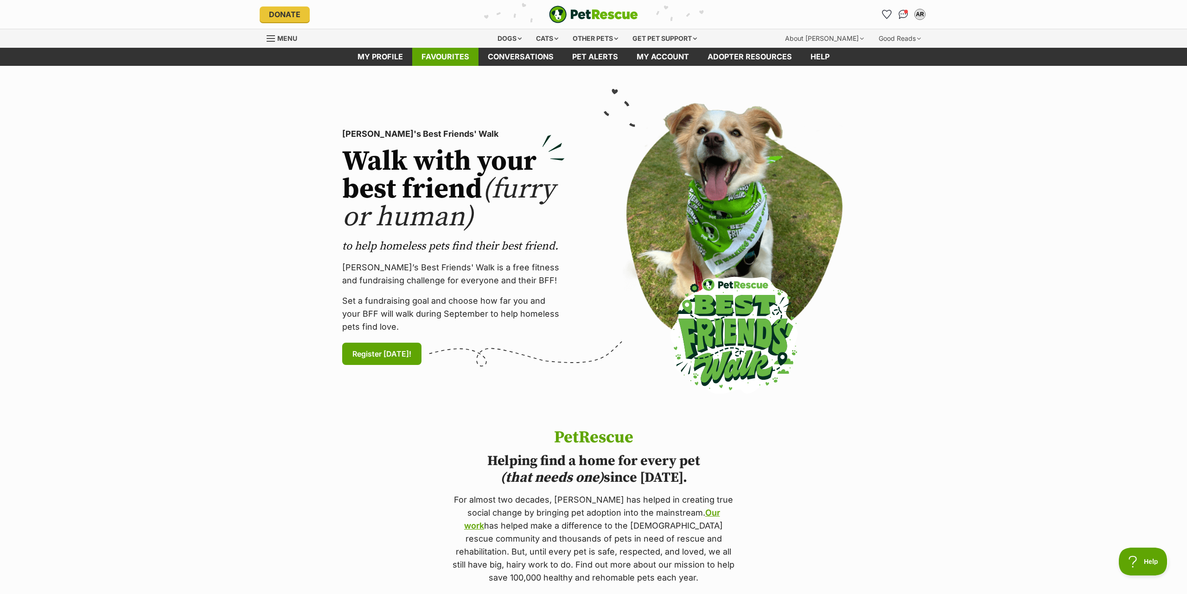
click at [441, 58] on link "Favourites" at bounding box center [445, 57] width 66 height 18
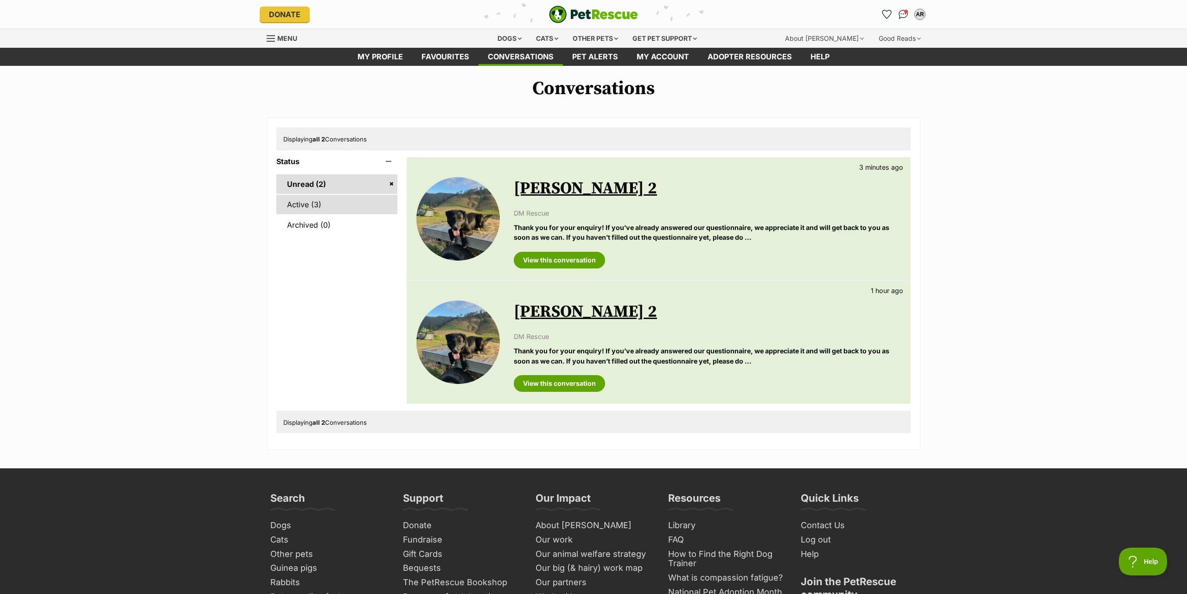
click at [296, 208] on link "Active (3)" at bounding box center [336, 204] width 121 height 19
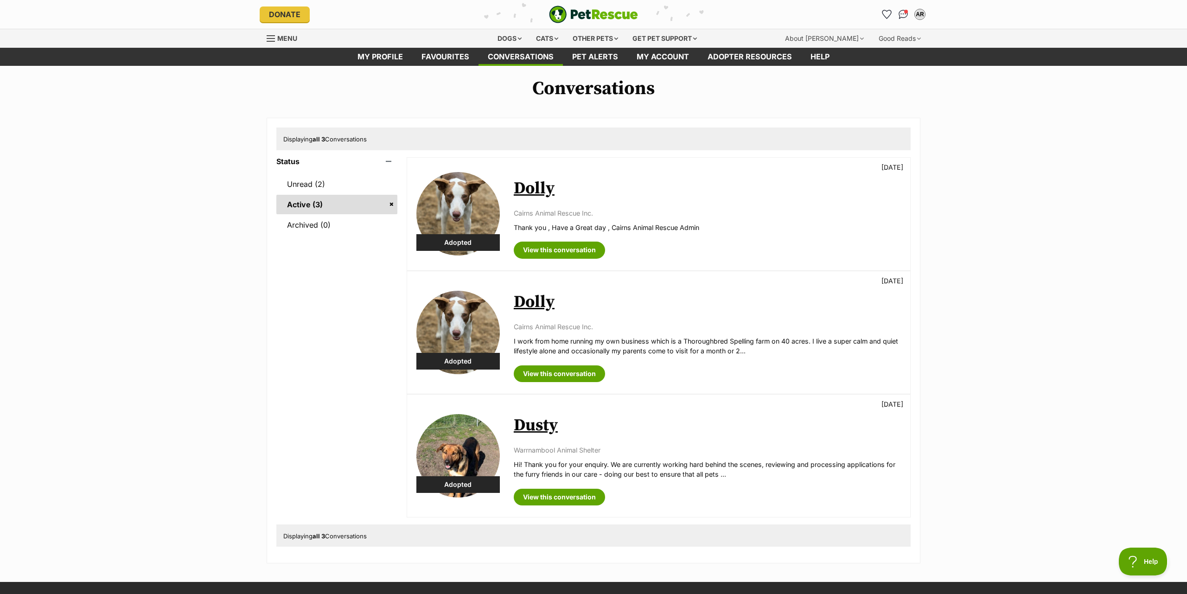
click at [541, 451] on p "Warrnambool Animal Shelter" at bounding box center [707, 450] width 387 height 10
click at [456, 452] on img at bounding box center [457, 455] width 83 height 83
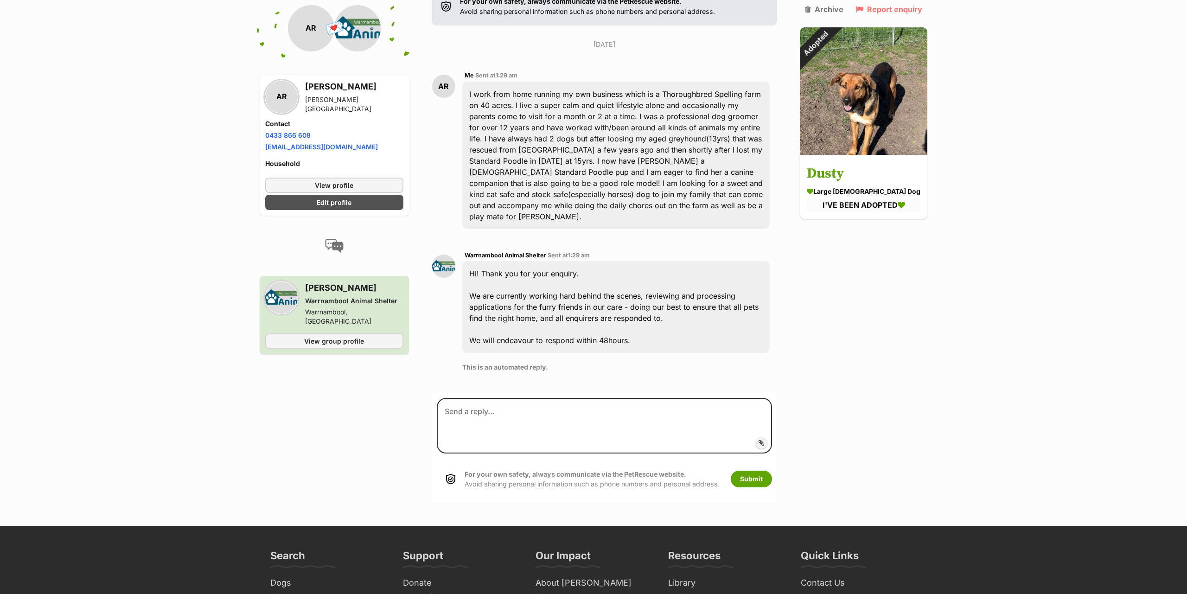
scroll to position [181, 0]
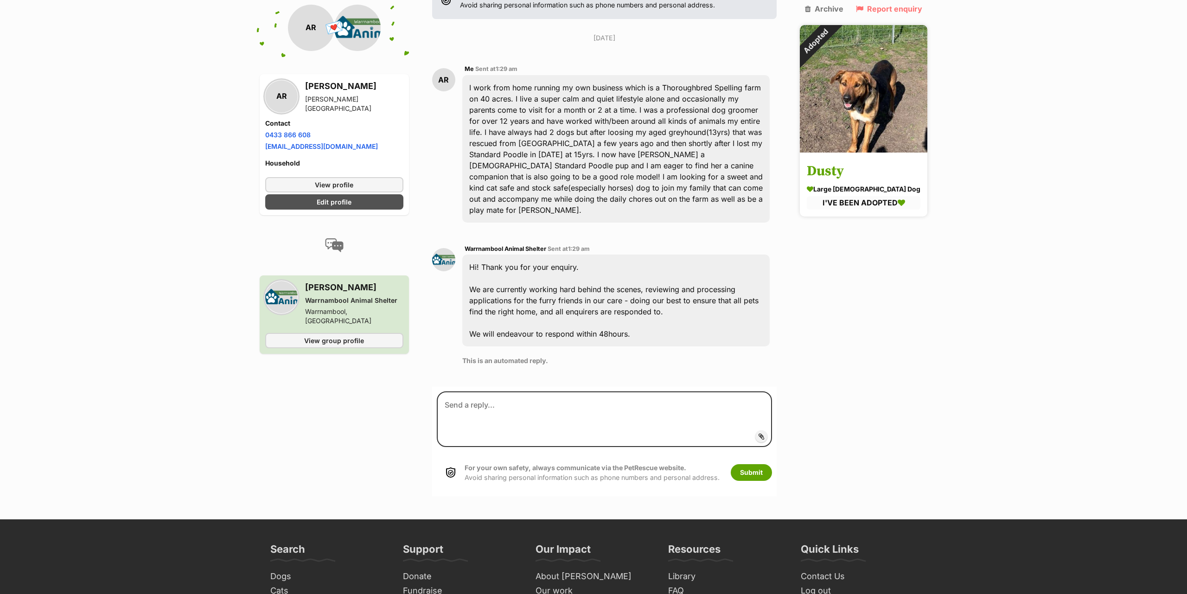
click at [835, 121] on img at bounding box center [863, 88] width 127 height 127
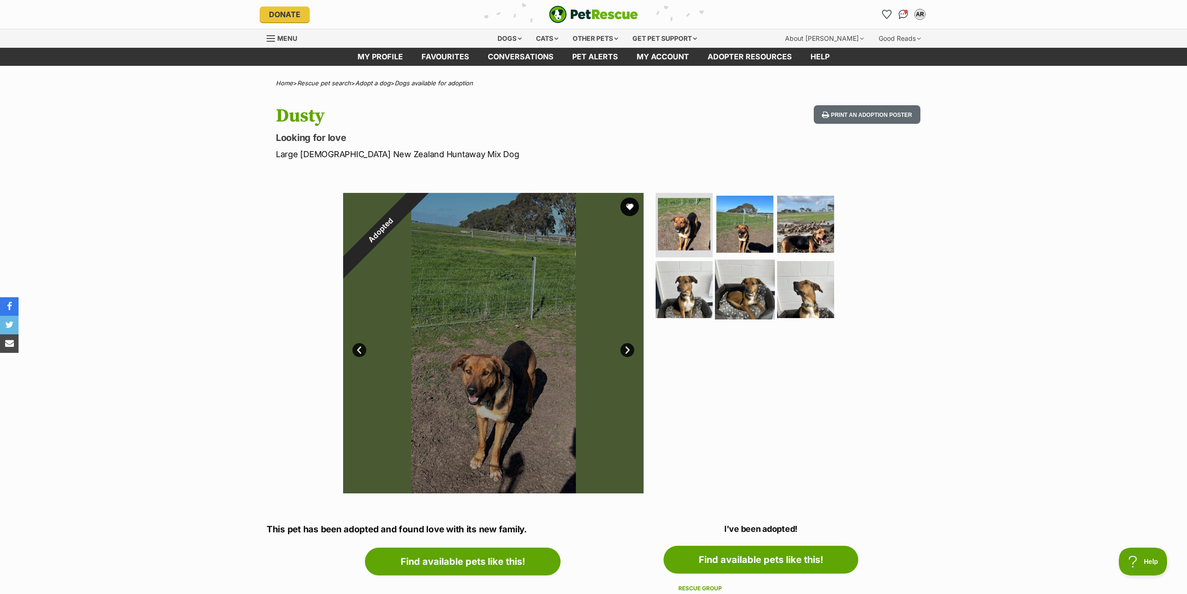
click at [752, 291] on img at bounding box center [745, 290] width 60 height 60
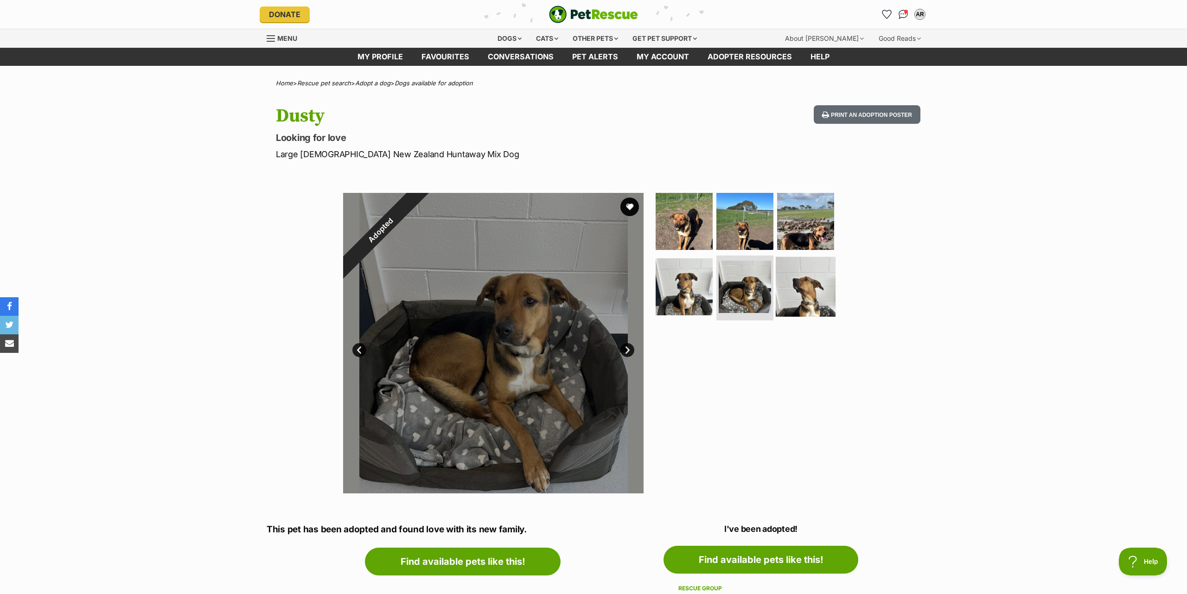
click at [822, 291] on img at bounding box center [806, 287] width 60 height 60
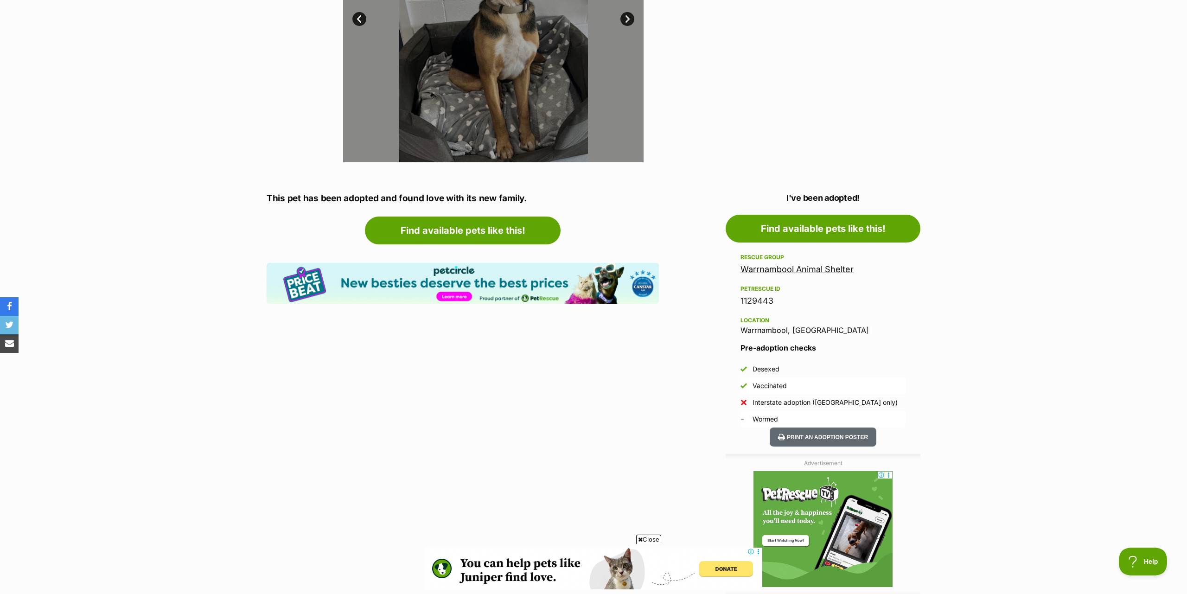
click at [804, 271] on link "Warrnambool Animal Shelter" at bounding box center [796, 269] width 113 height 10
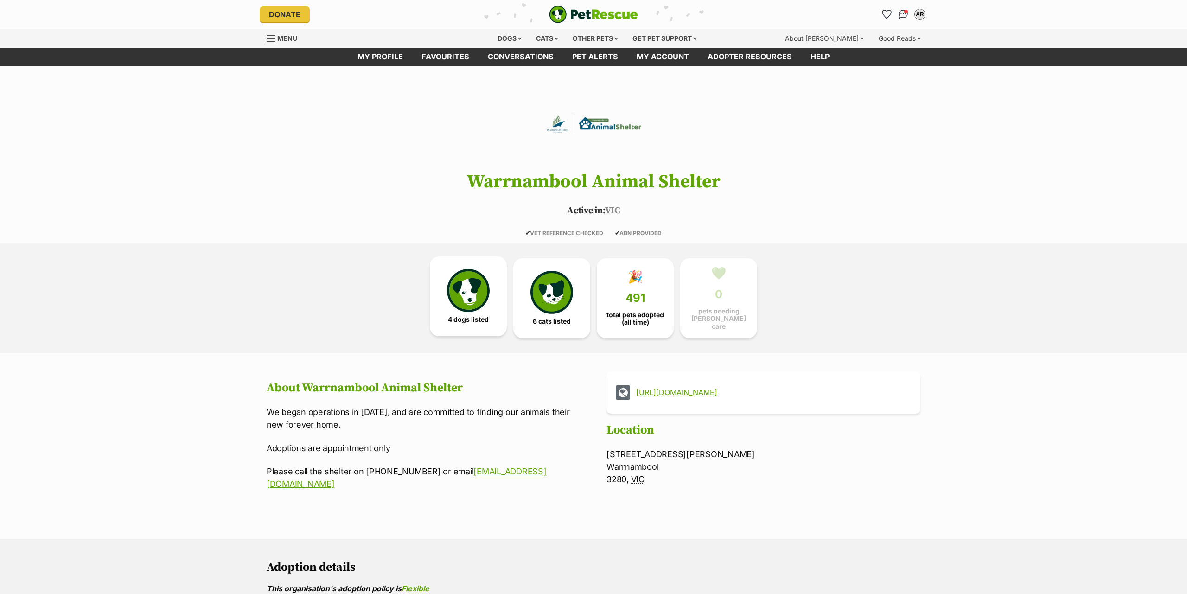
click at [467, 300] on img at bounding box center [468, 290] width 43 height 43
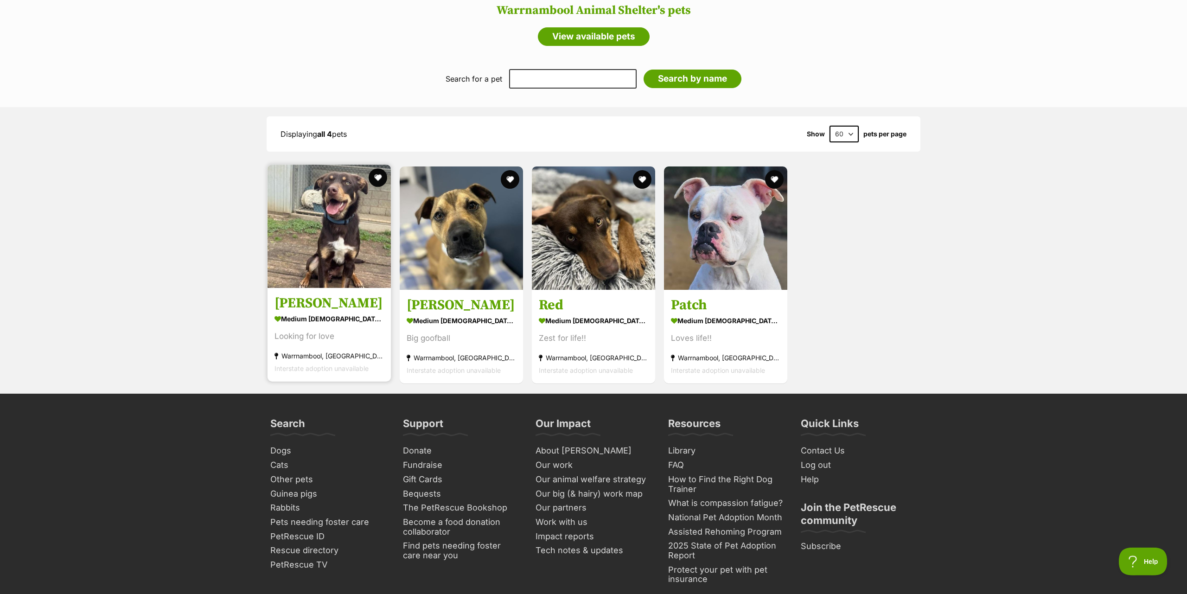
click at [323, 240] on img at bounding box center [328, 226] width 123 height 123
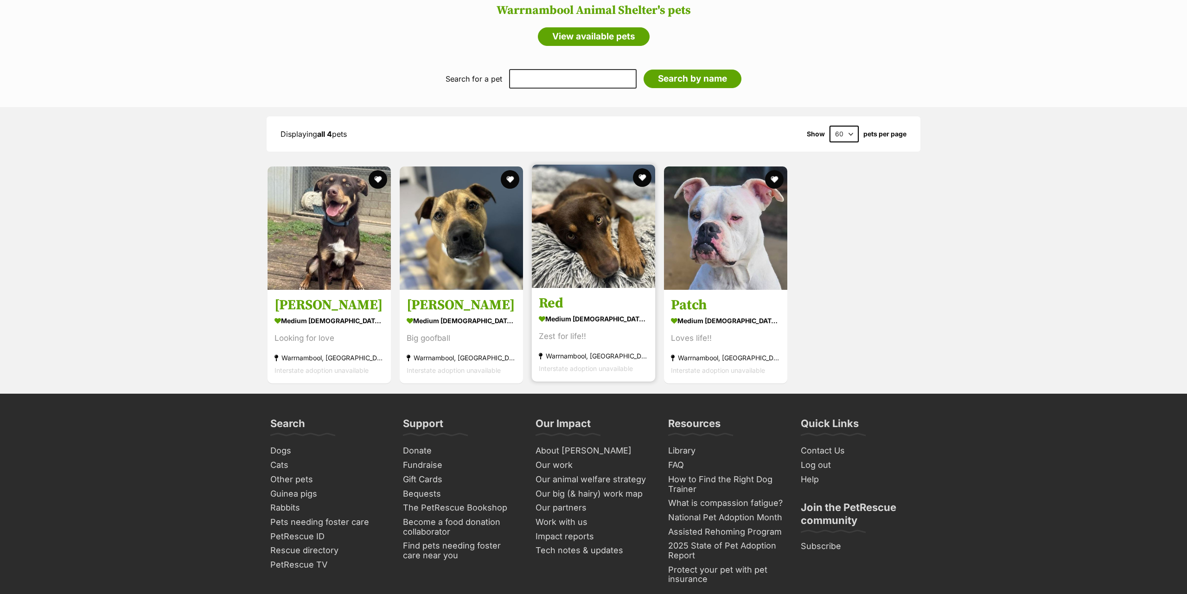
scroll to position [765, 0]
click at [593, 229] on img at bounding box center [593, 226] width 123 height 123
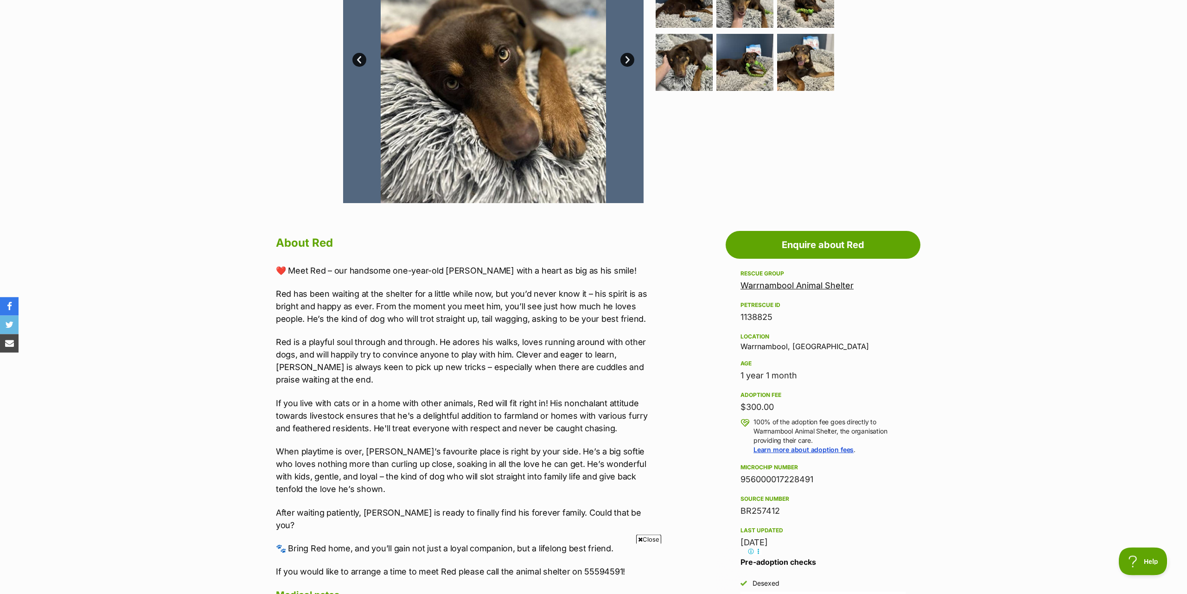
scroll to position [142, 0]
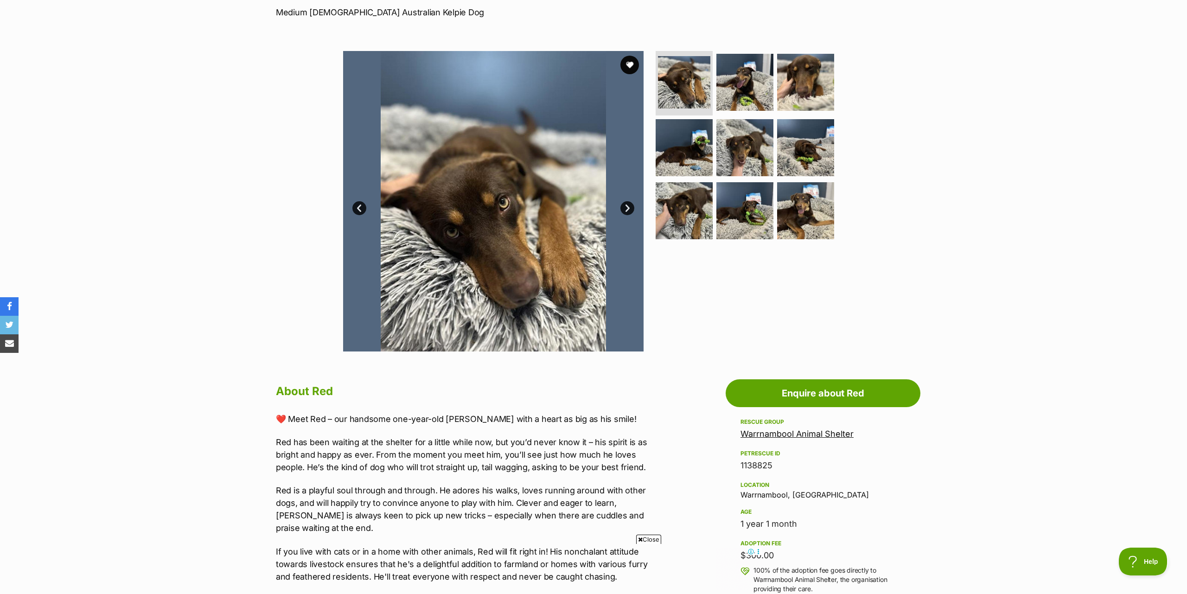
click at [524, 255] on img at bounding box center [493, 201] width 300 height 300
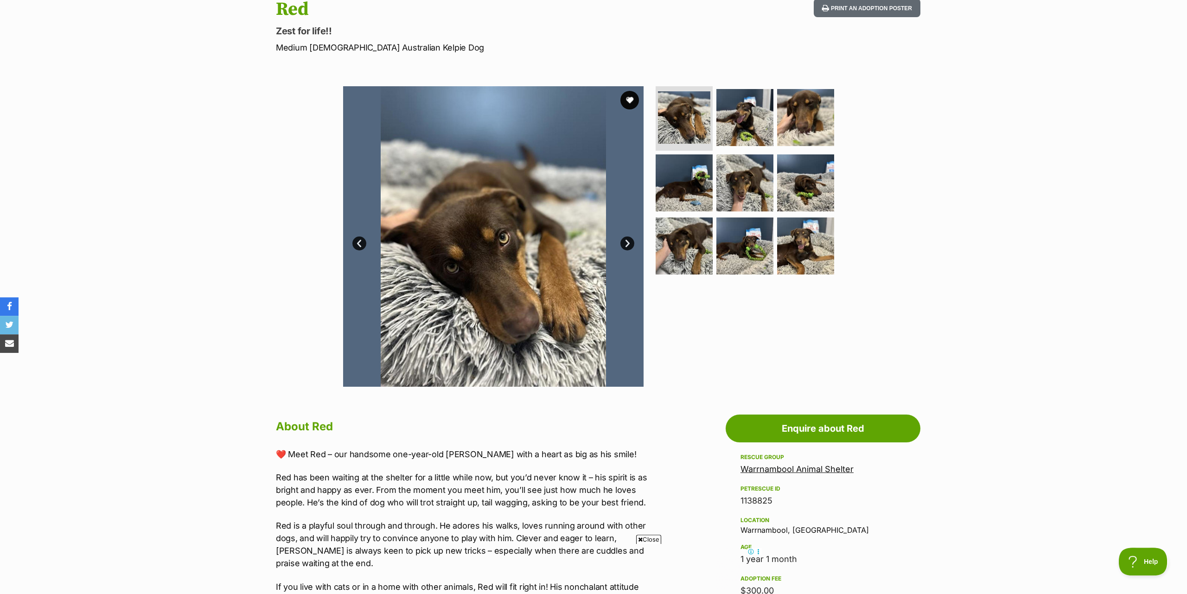
scroll to position [47, 0]
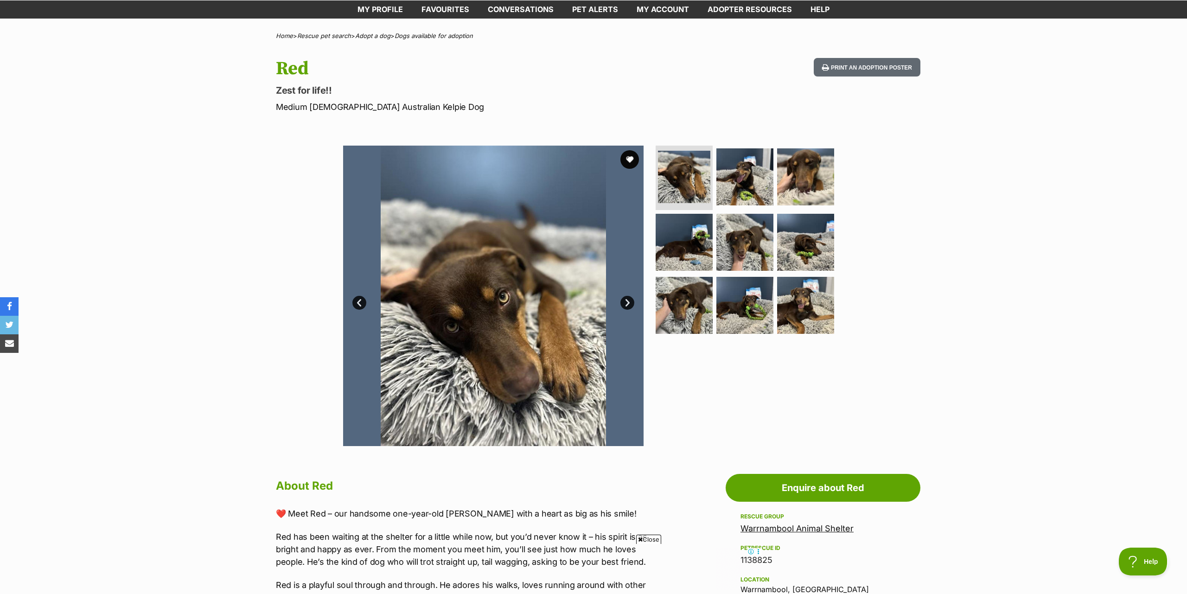
click at [629, 303] on link "Next" at bounding box center [627, 303] width 14 height 14
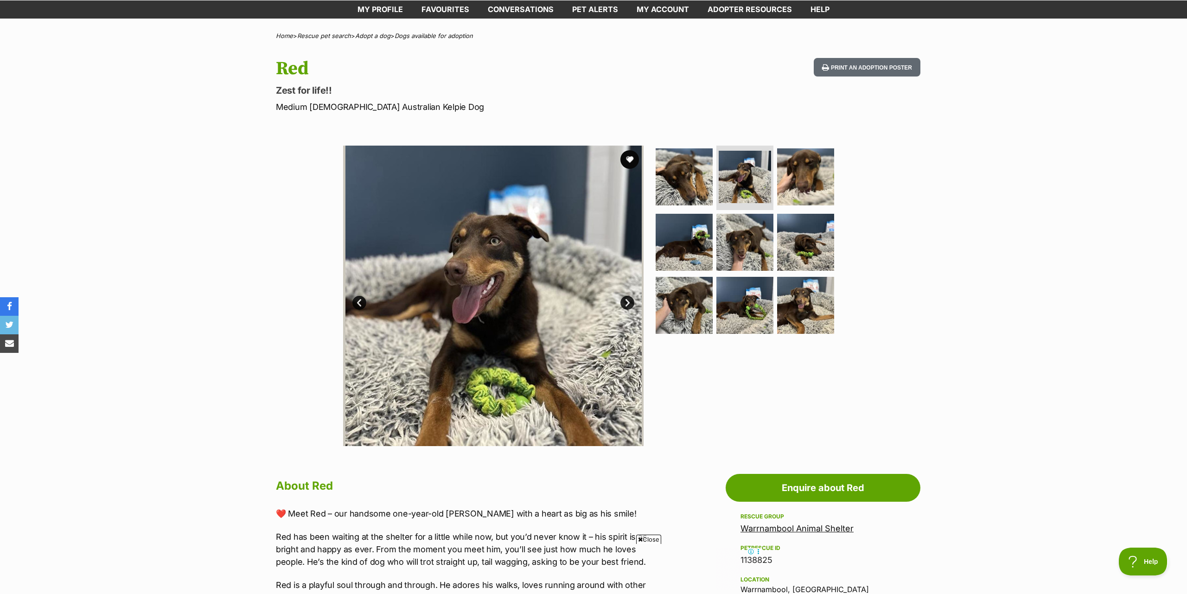
click at [628, 303] on link "Next" at bounding box center [627, 303] width 14 height 14
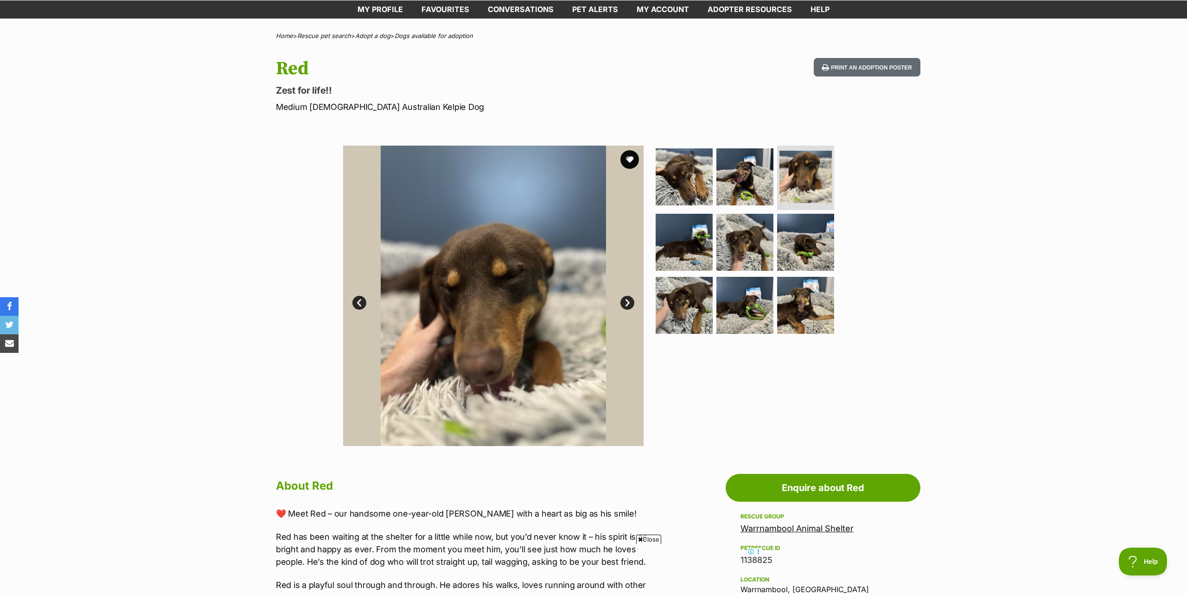
click at [627, 304] on link "Next" at bounding box center [627, 303] width 14 height 14
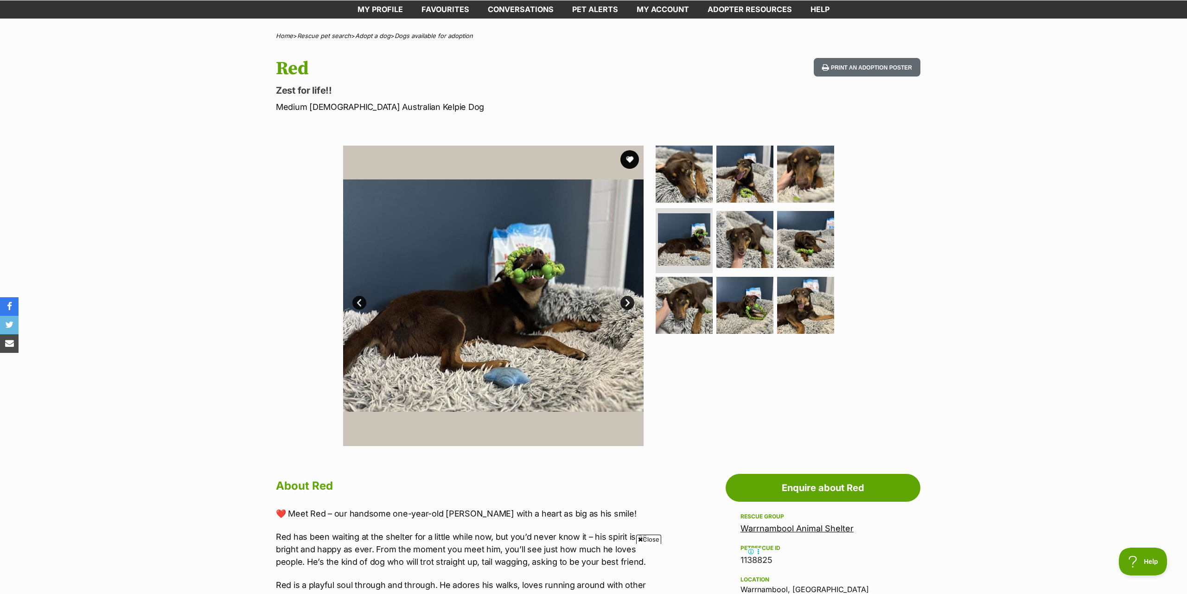
click at [627, 304] on link "Next" at bounding box center [627, 303] width 14 height 14
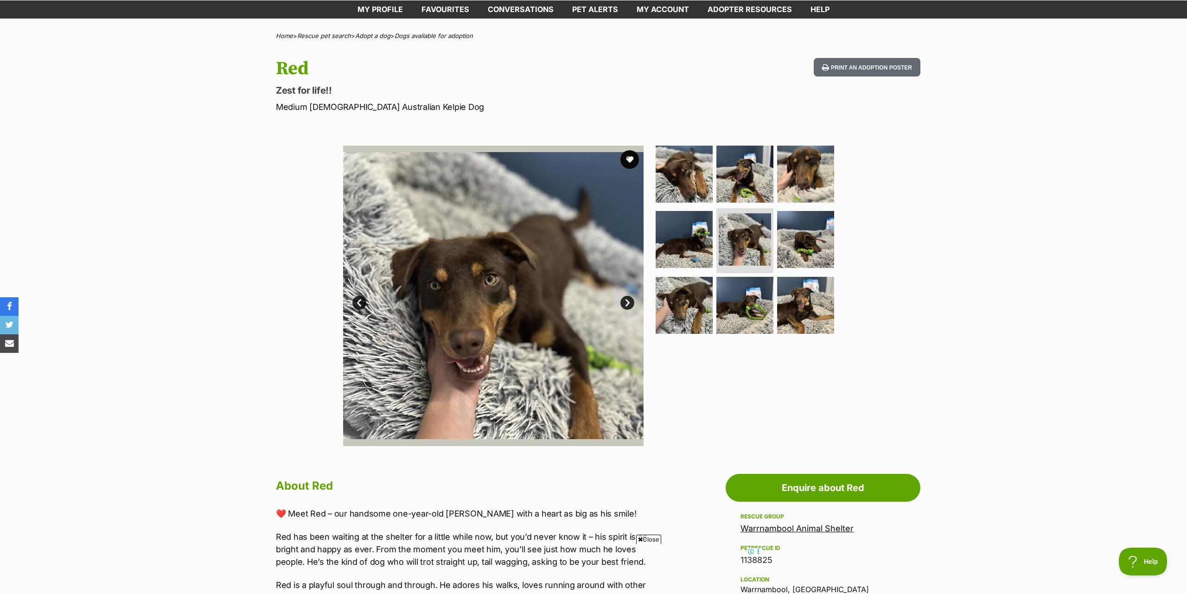
click at [627, 304] on link "Next" at bounding box center [627, 303] width 14 height 14
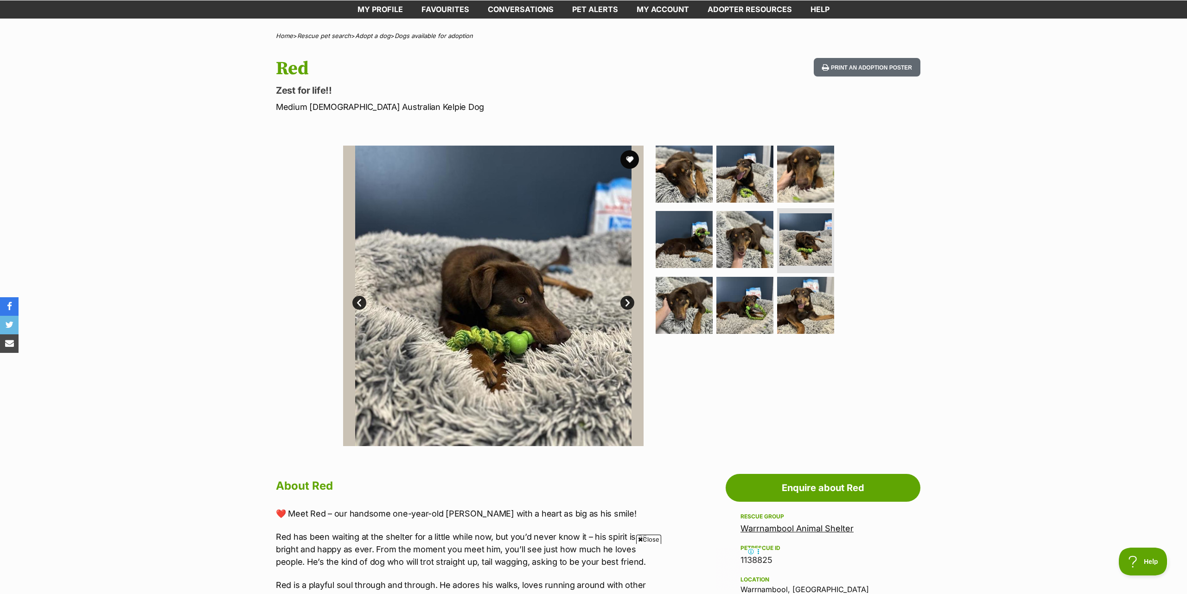
click at [627, 304] on link "Next" at bounding box center [627, 303] width 14 height 14
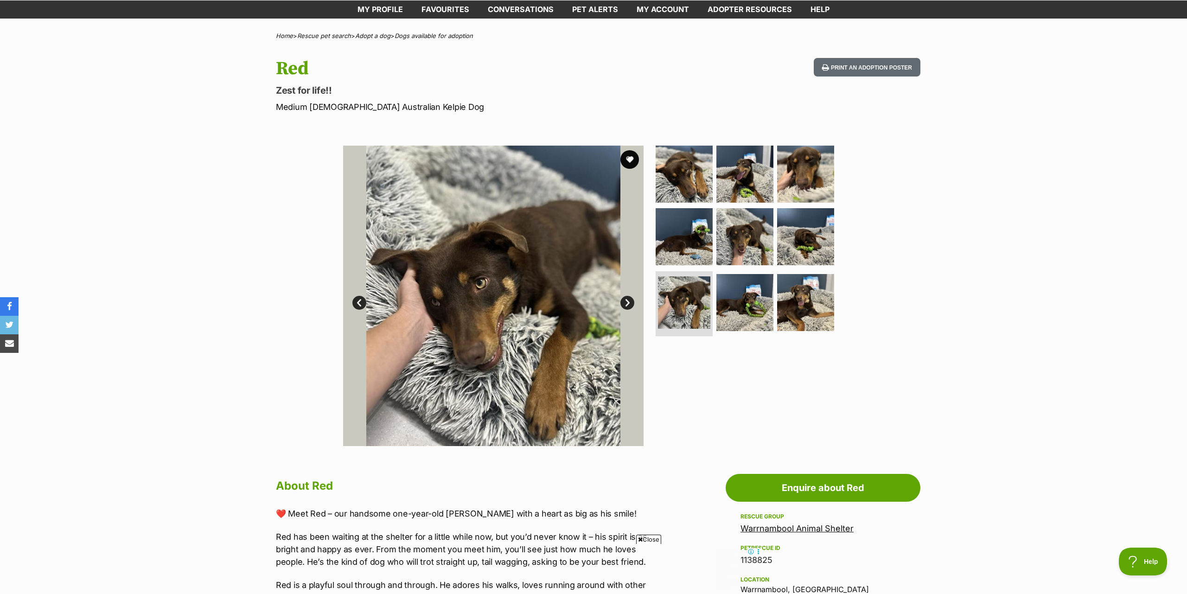
click at [627, 304] on link "Next" at bounding box center [627, 303] width 14 height 14
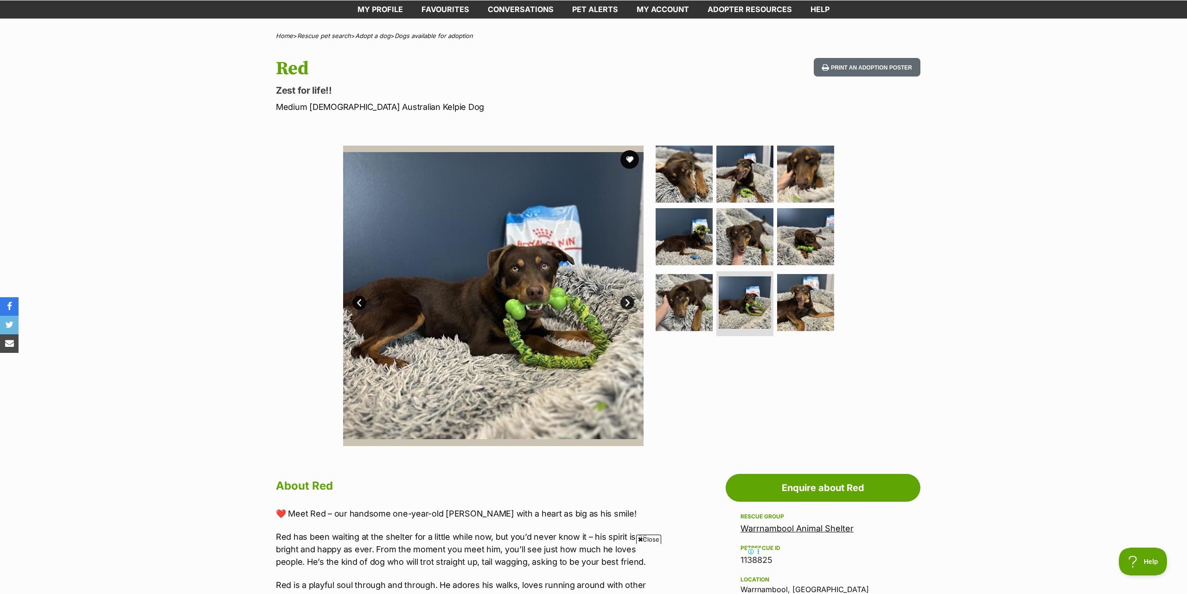
click at [626, 301] on link "Next" at bounding box center [627, 303] width 14 height 14
click at [625, 302] on link "Next" at bounding box center [627, 303] width 14 height 14
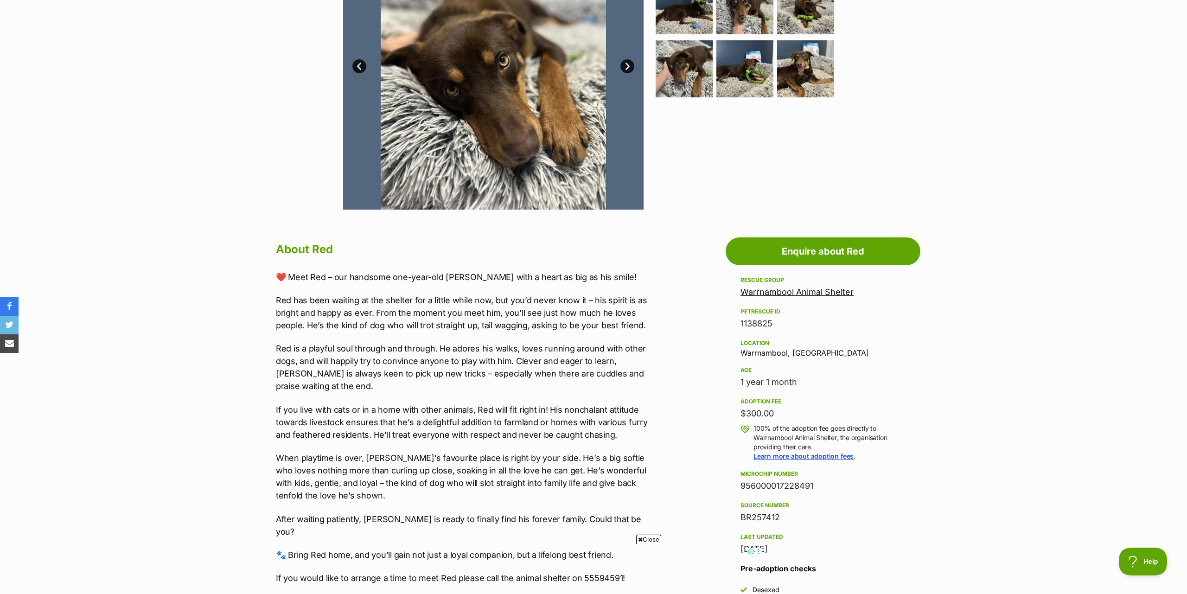
scroll to position [142, 0]
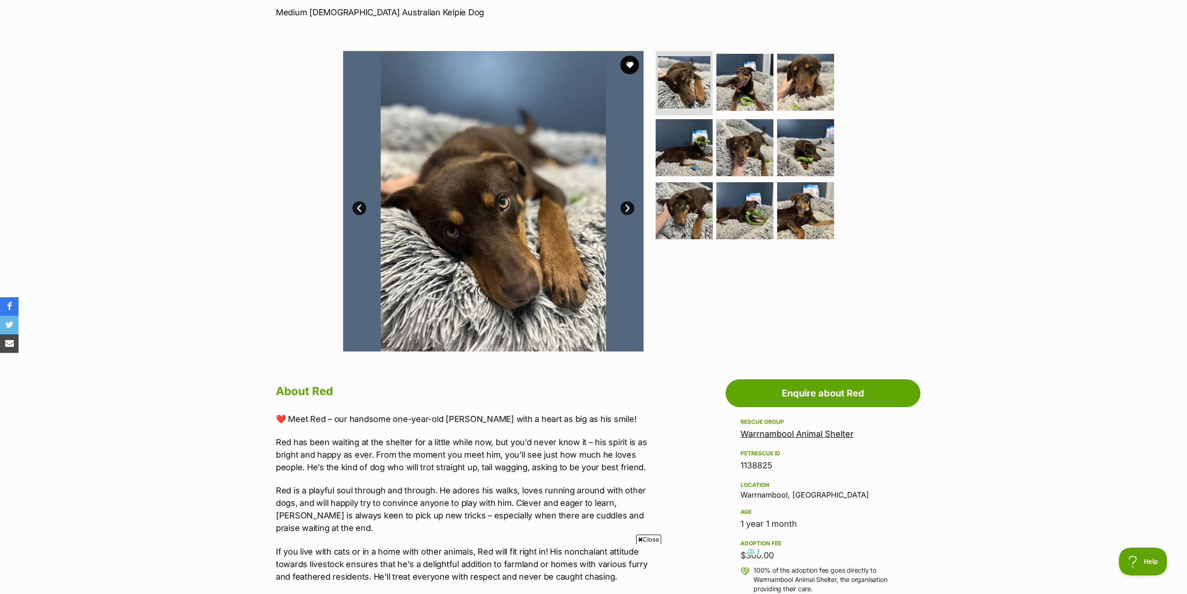
click at [624, 204] on link "Next" at bounding box center [627, 208] width 14 height 14
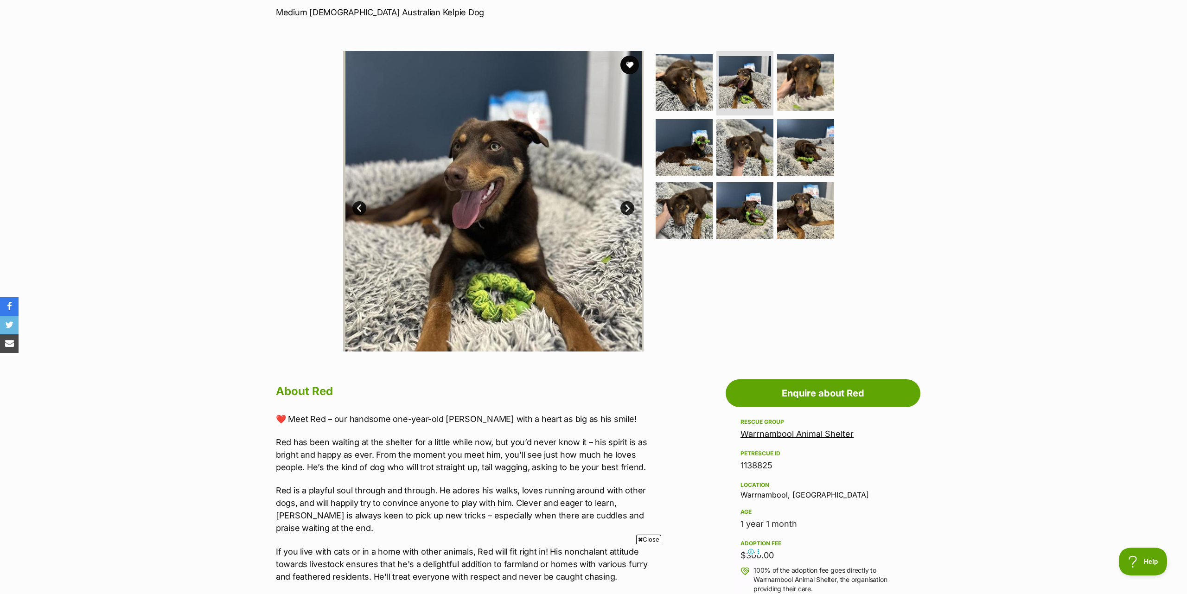
click at [624, 206] on link "Next" at bounding box center [627, 208] width 14 height 14
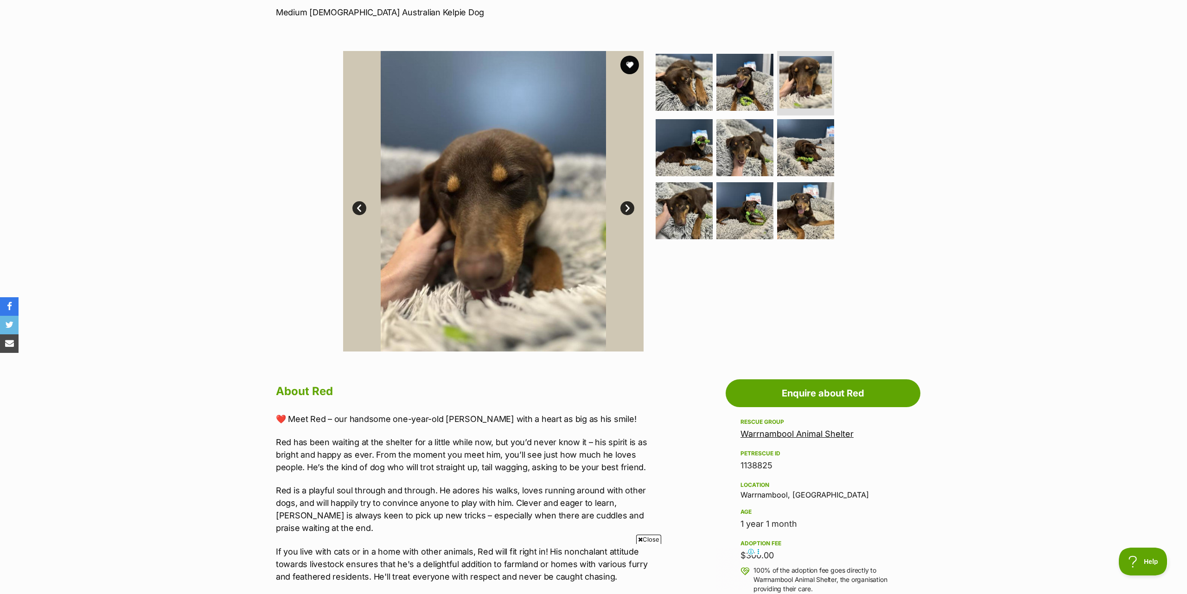
click at [624, 206] on link "Next" at bounding box center [627, 208] width 14 height 14
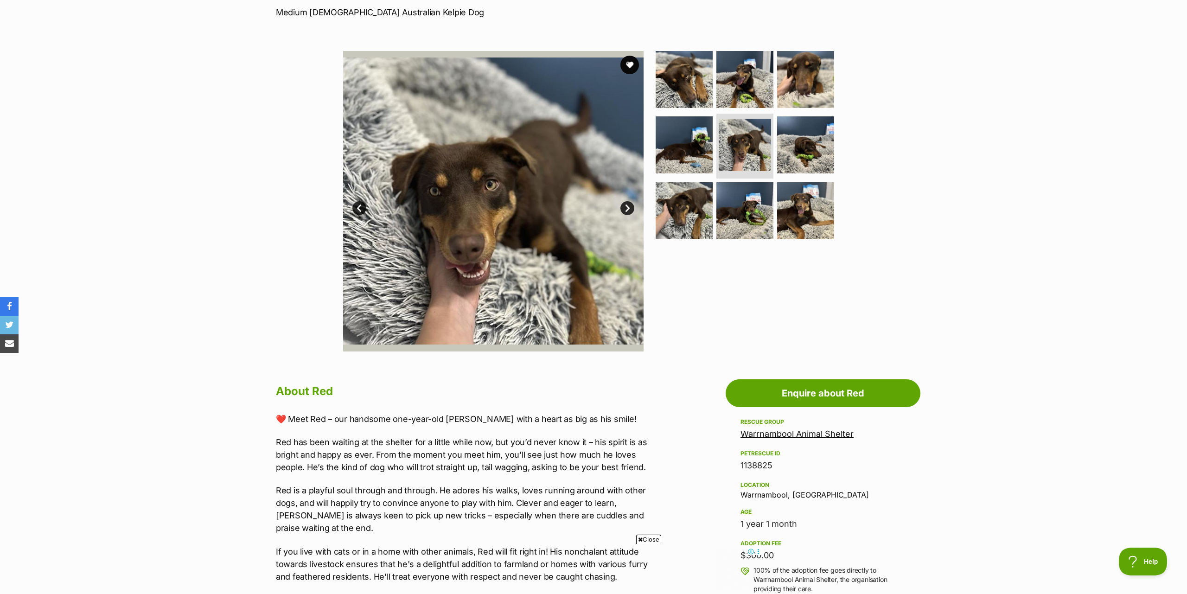
click at [628, 208] on link "Next" at bounding box center [627, 208] width 14 height 14
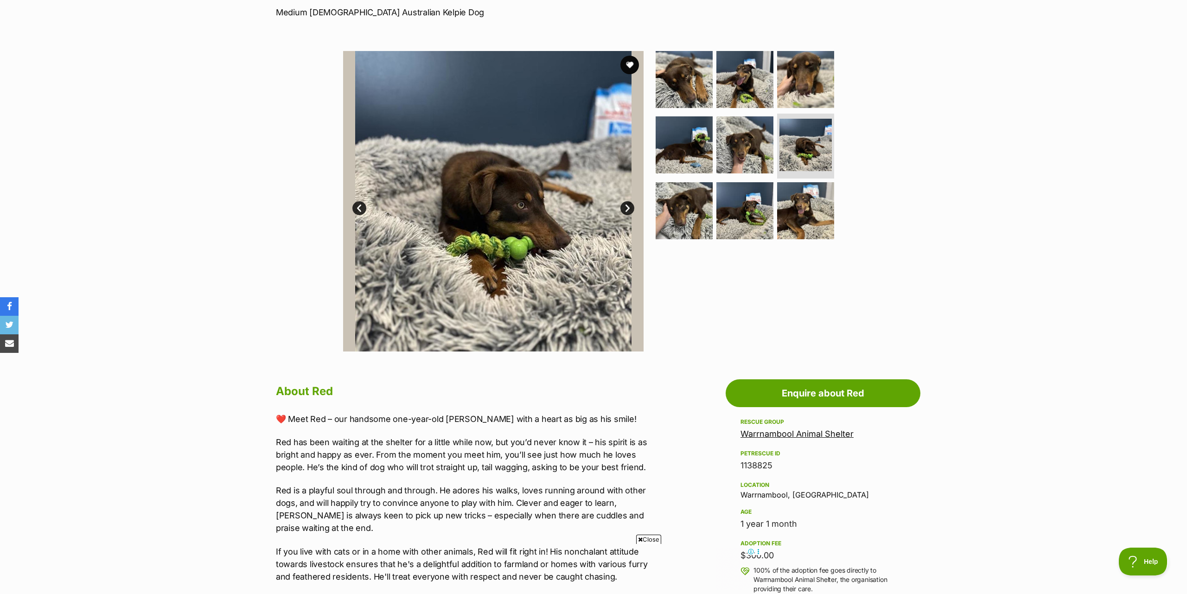
click at [628, 210] on link "Next" at bounding box center [627, 208] width 14 height 14
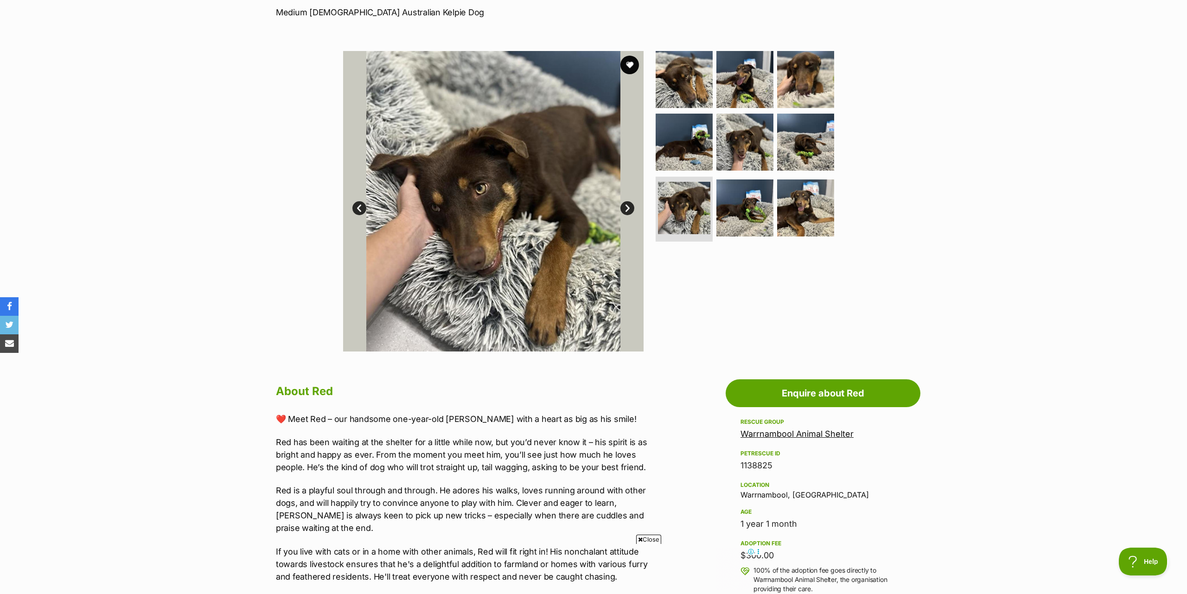
click at [628, 210] on link "Next" at bounding box center [627, 208] width 14 height 14
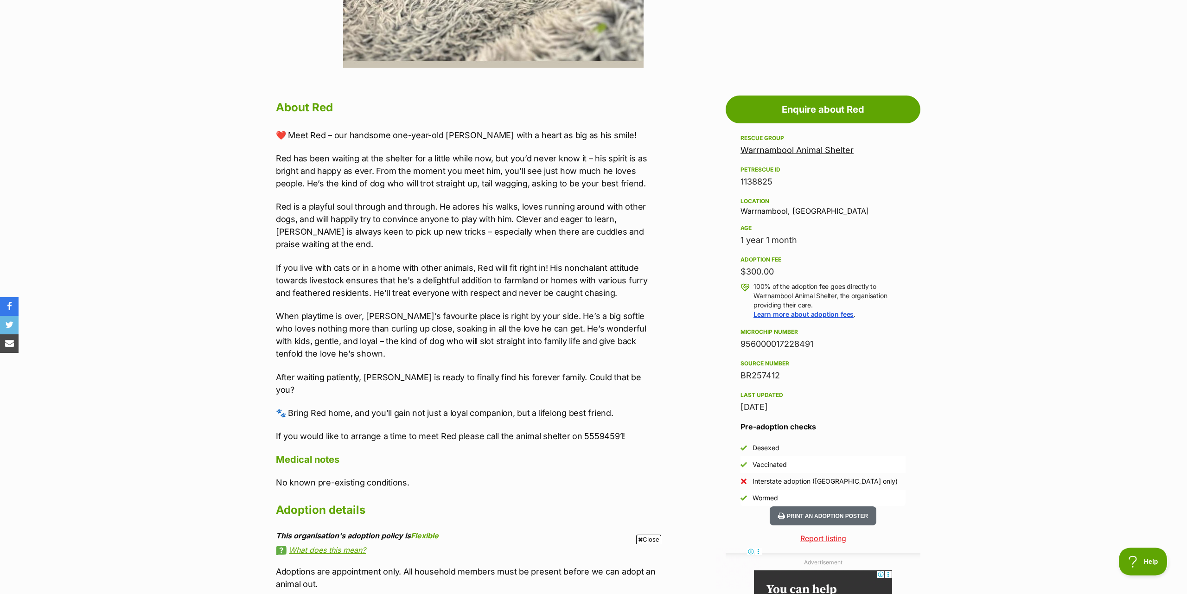
scroll to position [378, 0]
